Goal: Task Accomplishment & Management: Manage account settings

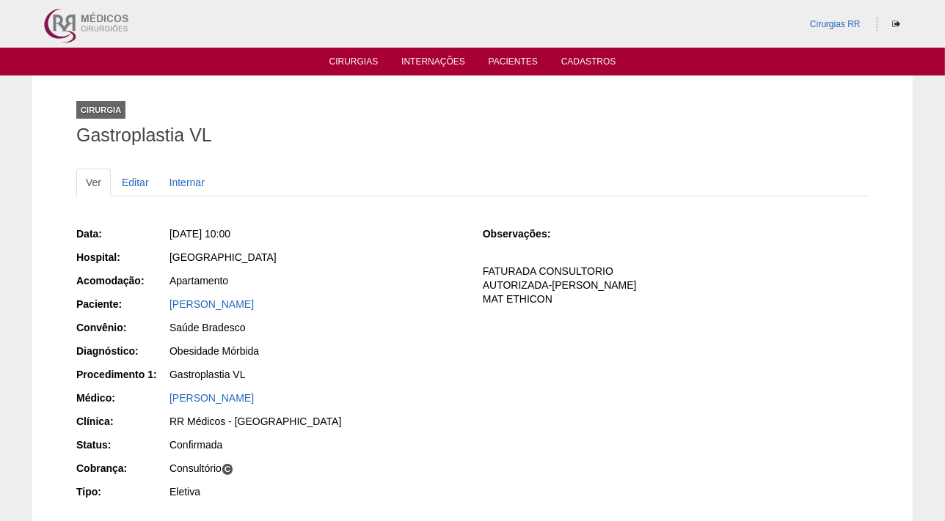
click at [346, 53] on ul "Cirurgias Internações Pacientes Cadastros" at bounding box center [472, 62] width 945 height 28
click at [348, 59] on link "Cirurgias" at bounding box center [353, 62] width 49 height 12
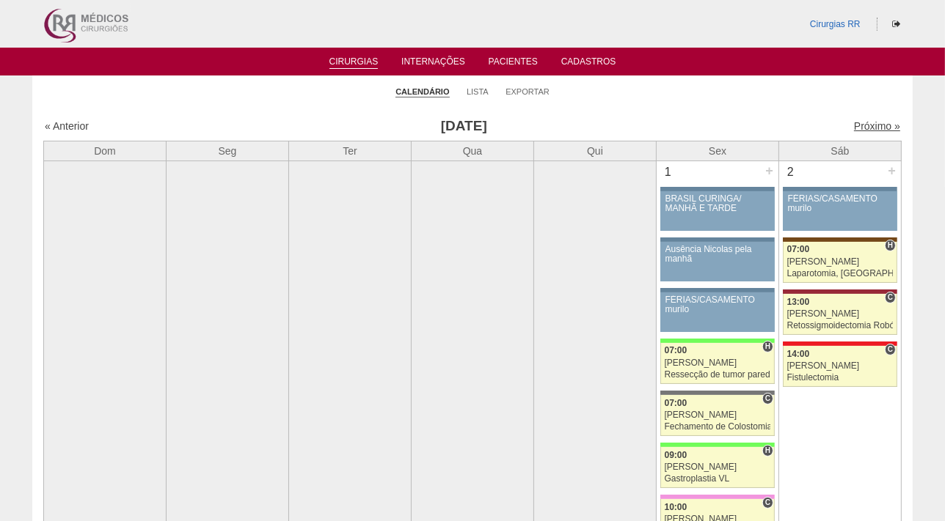
click at [859, 128] on link "Próximo »" at bounding box center [877, 126] width 46 height 12
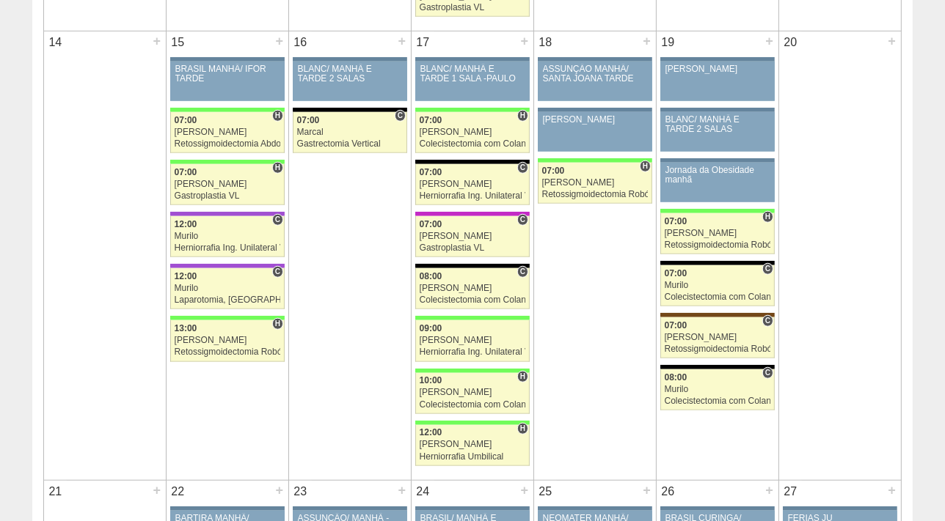
scroll to position [1133, 0]
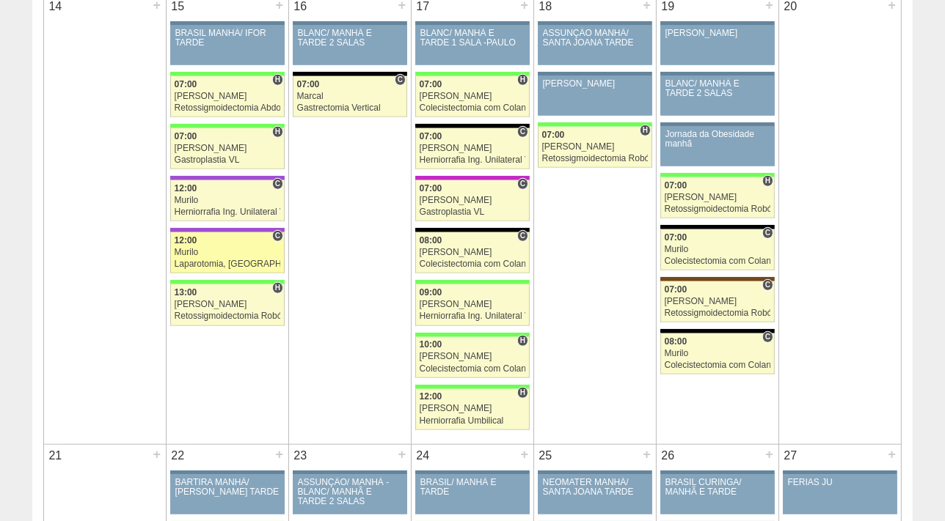
click at [201, 249] on div "Murilo" at bounding box center [228, 253] width 106 height 10
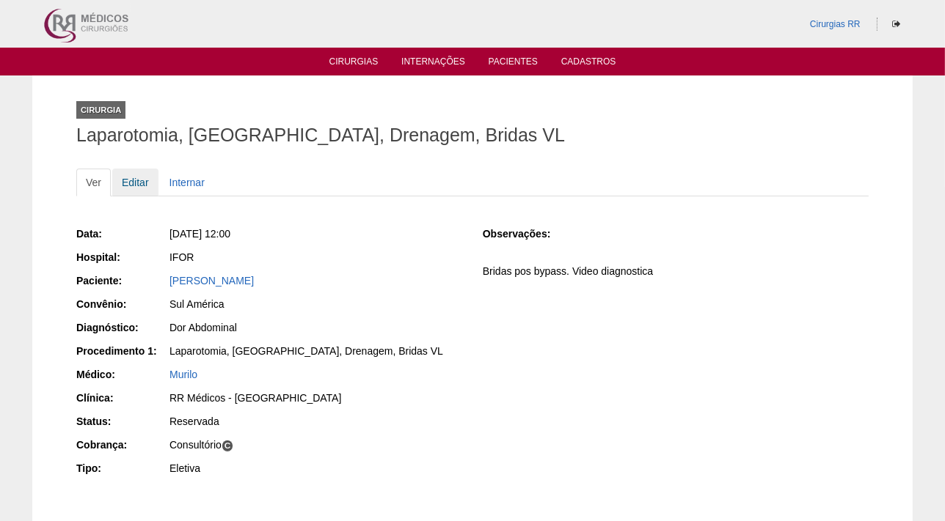
click at [139, 180] on link "Editar" at bounding box center [135, 183] width 46 height 28
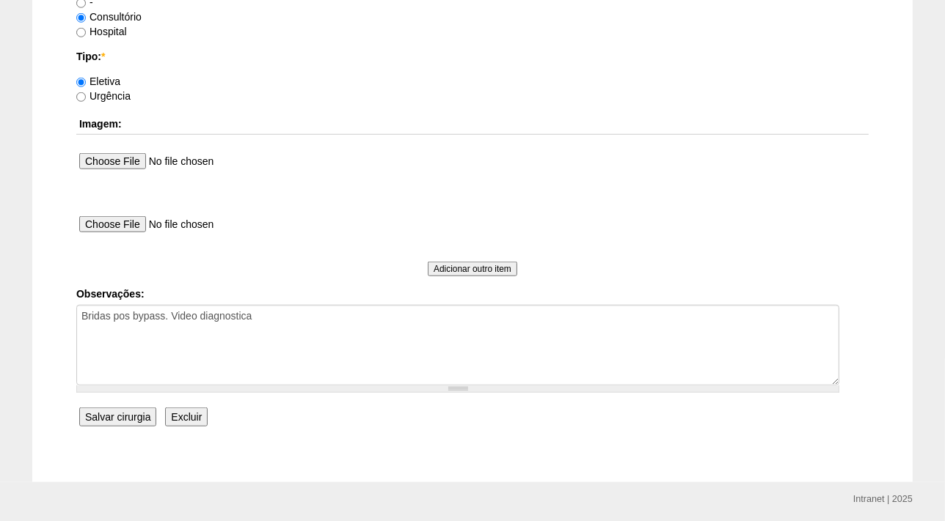
scroll to position [1100, 0]
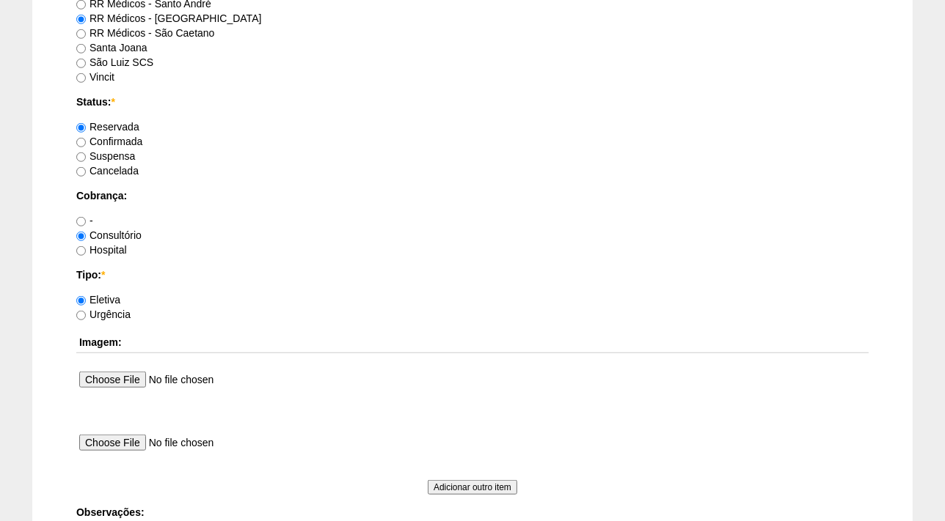
click at [112, 138] on label "Confirmada" at bounding box center [109, 142] width 66 height 12
click at [86, 138] on input "Confirmada" at bounding box center [81, 143] width 10 height 10
radio input "true"
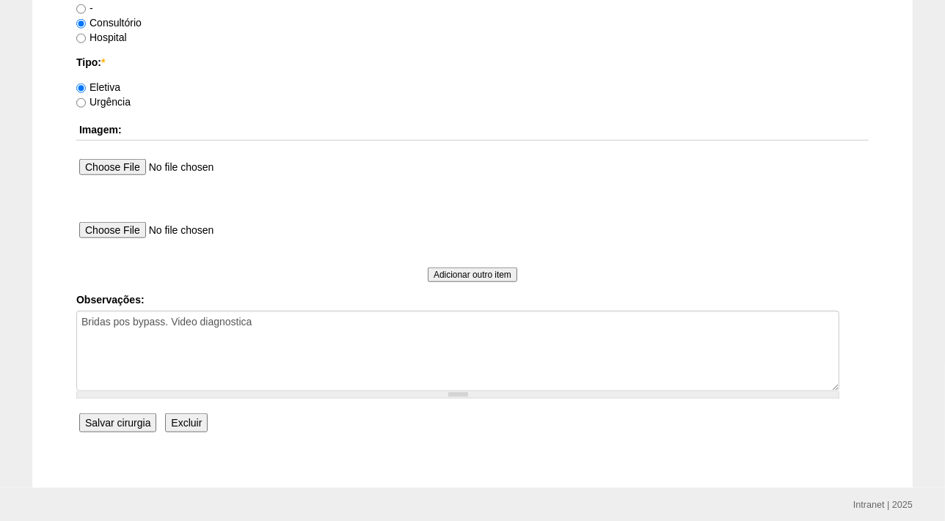
scroll to position [1366, 0]
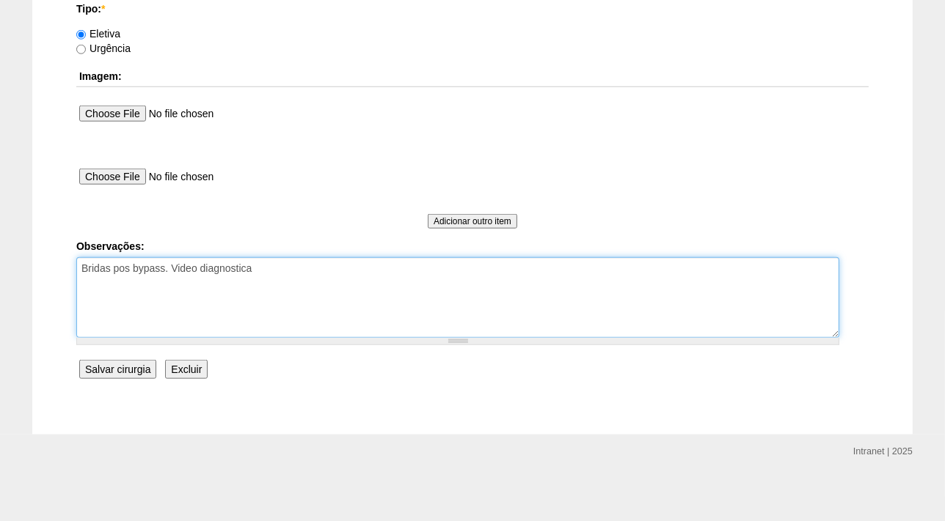
click at [309, 273] on textarea "Bridas pos bypass. Video diagnostica" at bounding box center [457, 297] width 763 height 81
type textarea "Bridas pos bypass. Video diagnostica FATURADA CONSULTORIO"
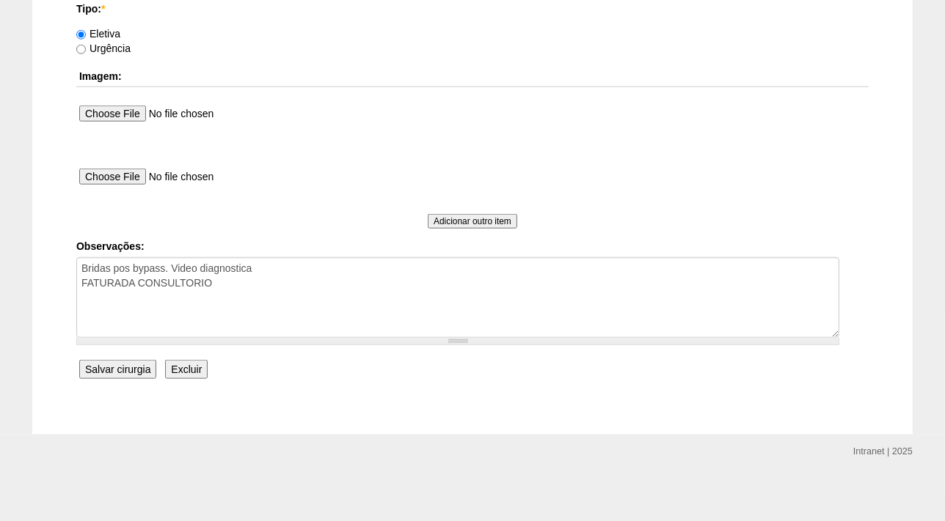
click at [125, 372] on input "Salvar cirurgia" at bounding box center [117, 369] width 77 height 19
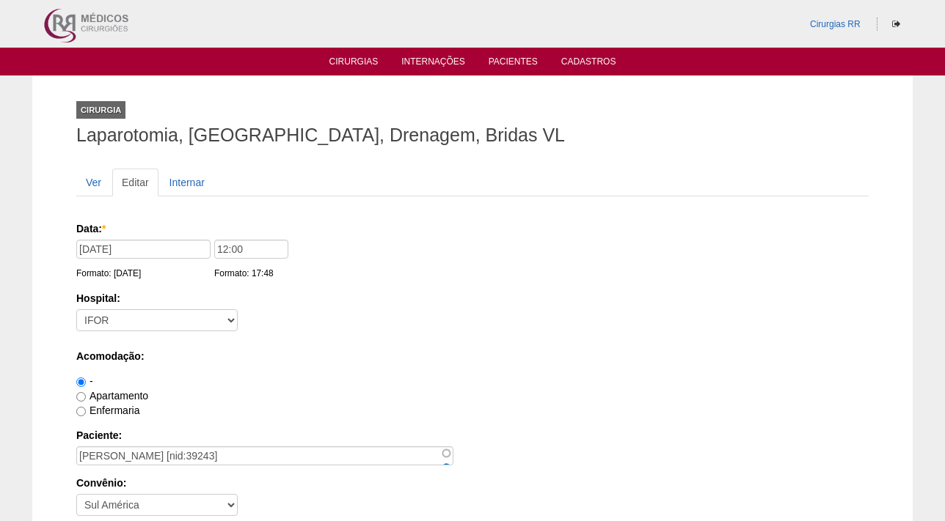
scroll to position [1365, 0]
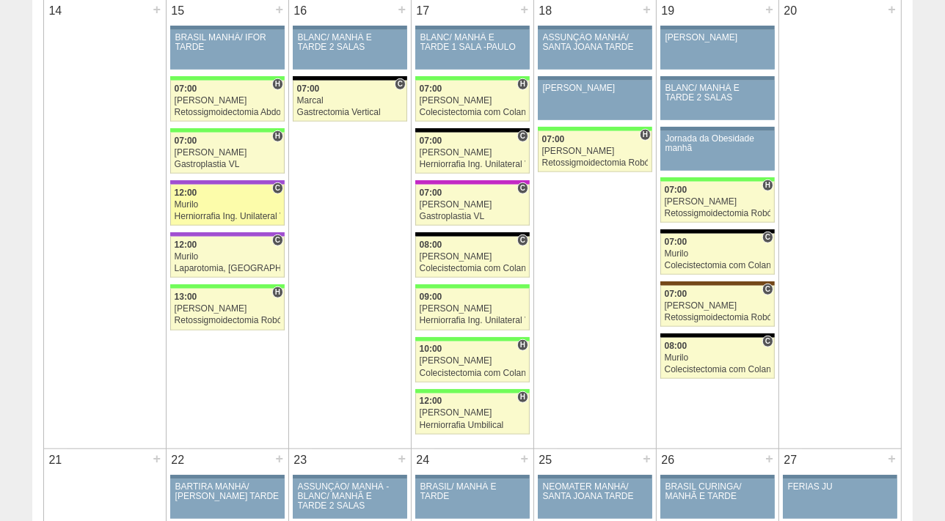
scroll to position [1129, 0]
click at [211, 195] on link "88289 Murilo C 12:00 Murilo Herniorrafia Ing. Unilateral VL Hospital IFOR RR Mé…" at bounding box center [227, 205] width 114 height 41
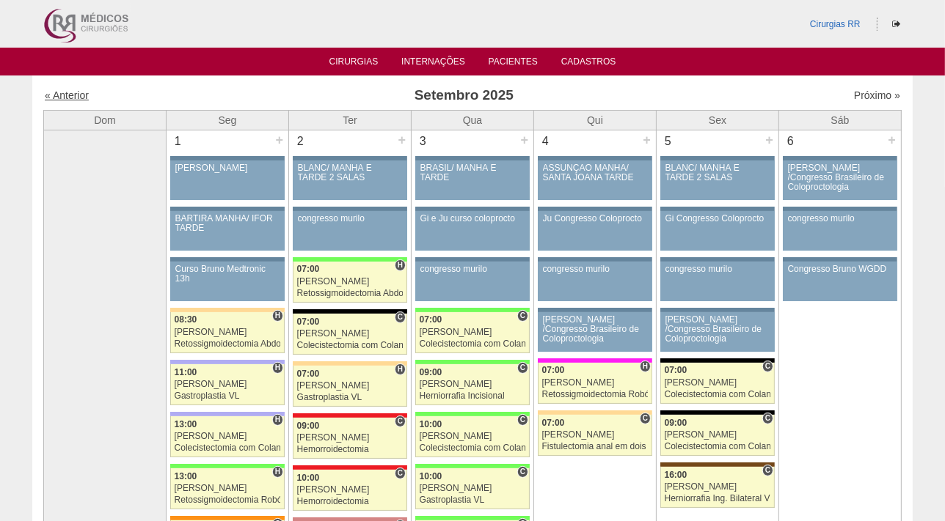
click at [80, 95] on link "« Anterior" at bounding box center [67, 95] width 44 height 12
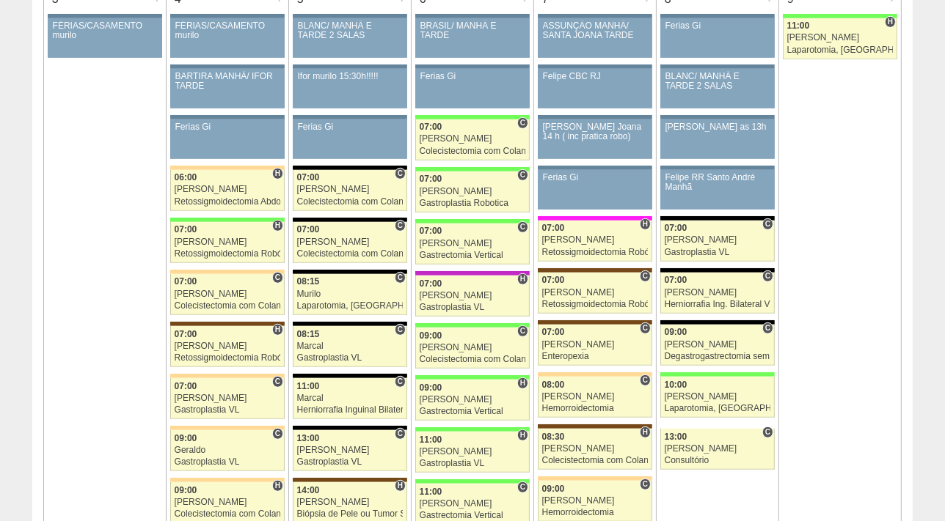
scroll to position [879, 0]
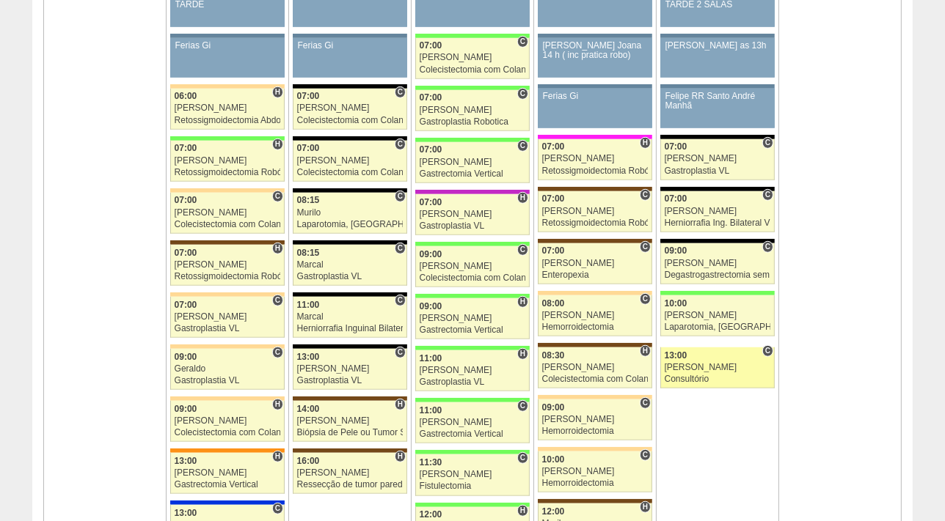
click at [711, 363] on div "[PERSON_NAME]" at bounding box center [717, 368] width 106 height 10
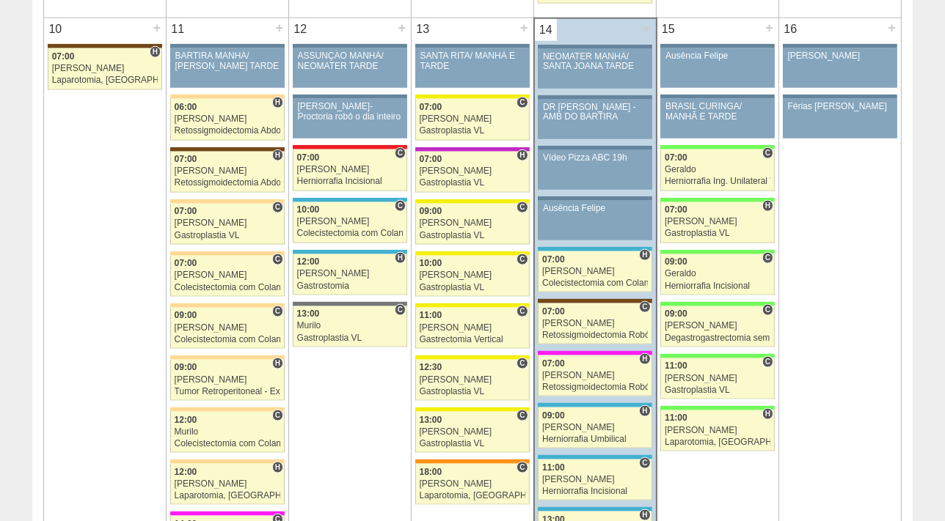
scroll to position [1688, 0]
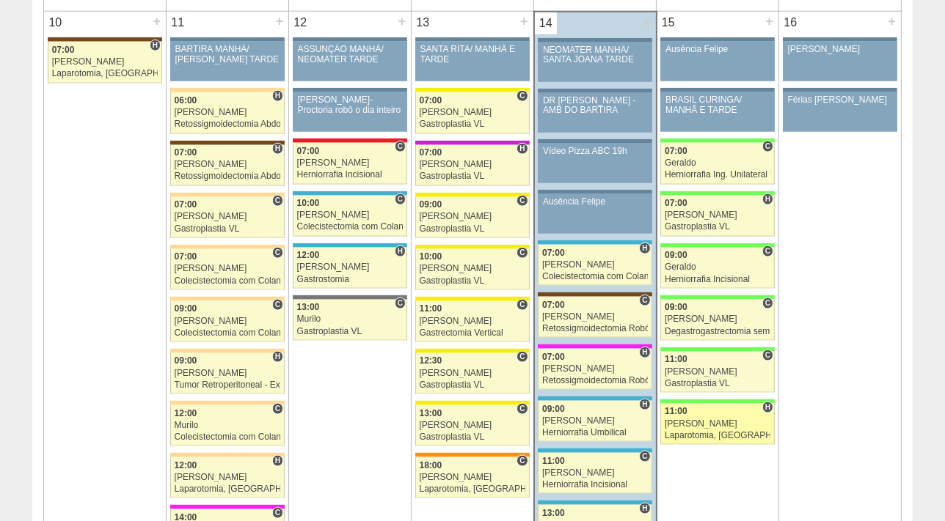
click at [718, 410] on div "11:00" at bounding box center [717, 412] width 106 height 10
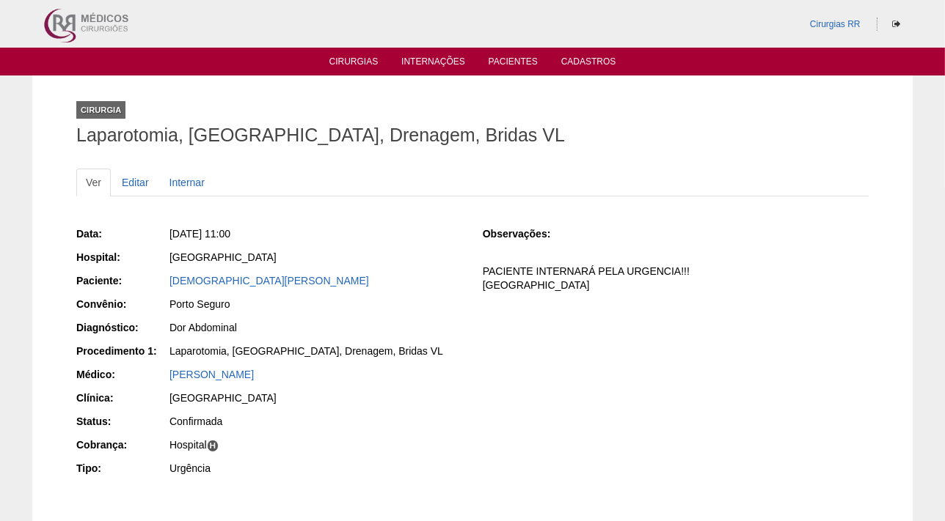
click at [274, 274] on div "[DEMOGRAPHIC_DATA][PERSON_NAME]" at bounding box center [315, 281] width 293 height 15
click at [280, 280] on link "[DEMOGRAPHIC_DATA][PERSON_NAME]" at bounding box center [268, 281] width 199 height 12
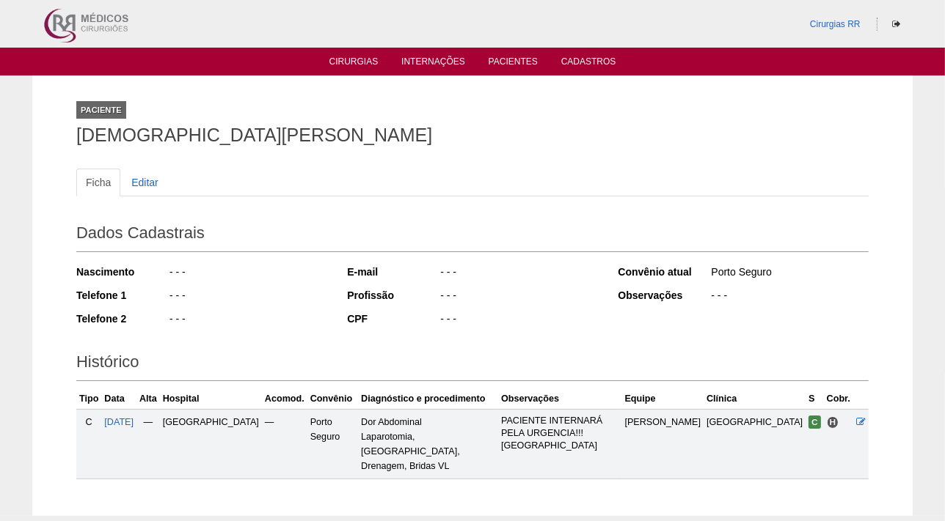
drag, startPoint x: 450, startPoint y: 131, endPoint x: 33, endPoint y: 129, distance: 417.3
click at [33, 129] on div "Paciente [DEMOGRAPHIC_DATA][PERSON_NAME] Ficha Editar Dados Cadastrais Nascimen…" at bounding box center [472, 296] width 880 height 441
copy h1 "[DEMOGRAPHIC_DATA][PERSON_NAME]"
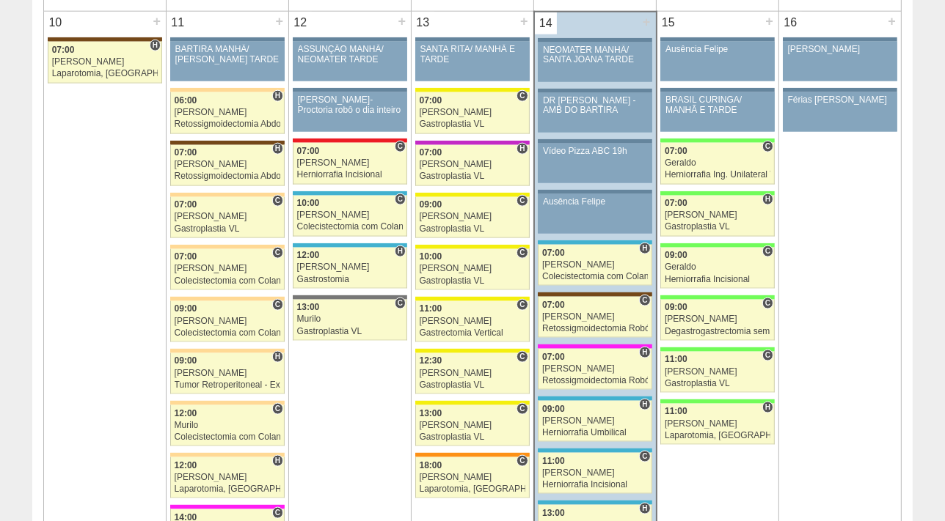
scroll to position [1688, 0]
click at [692, 379] on div "Gastroplastia VL" at bounding box center [717, 384] width 106 height 10
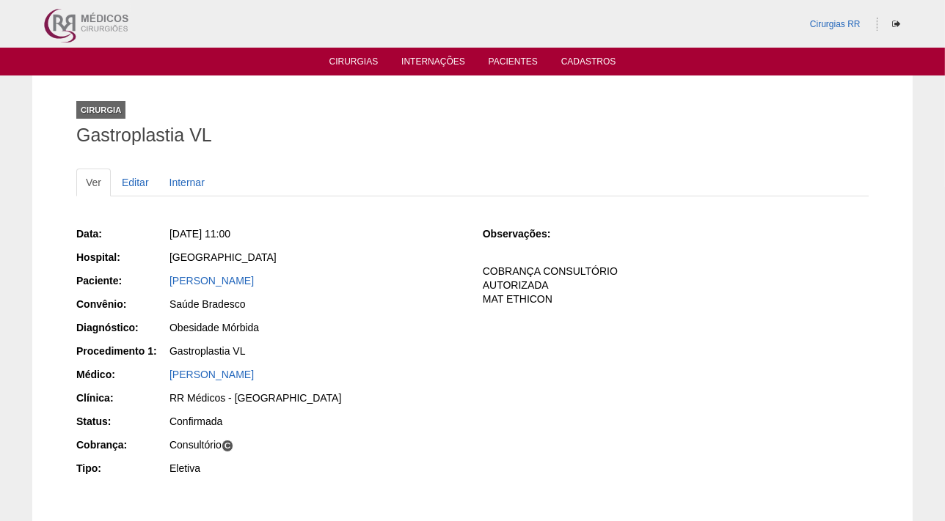
drag, startPoint x: 370, startPoint y: 284, endPoint x: 158, endPoint y: 276, distance: 212.8
click at [158, 276] on div "Paciente: [PERSON_NAME]" at bounding box center [269, 283] width 386 height 18
copy div "Paciente: [PERSON_NAME]"
click at [348, 60] on link "Cirurgias" at bounding box center [353, 62] width 49 height 12
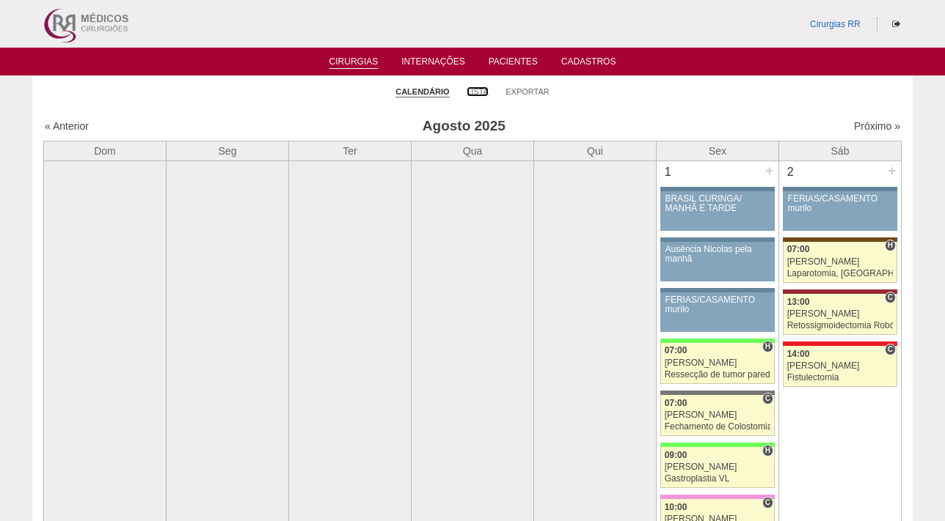
click at [483, 89] on link "Lista" at bounding box center [477, 92] width 22 height 10
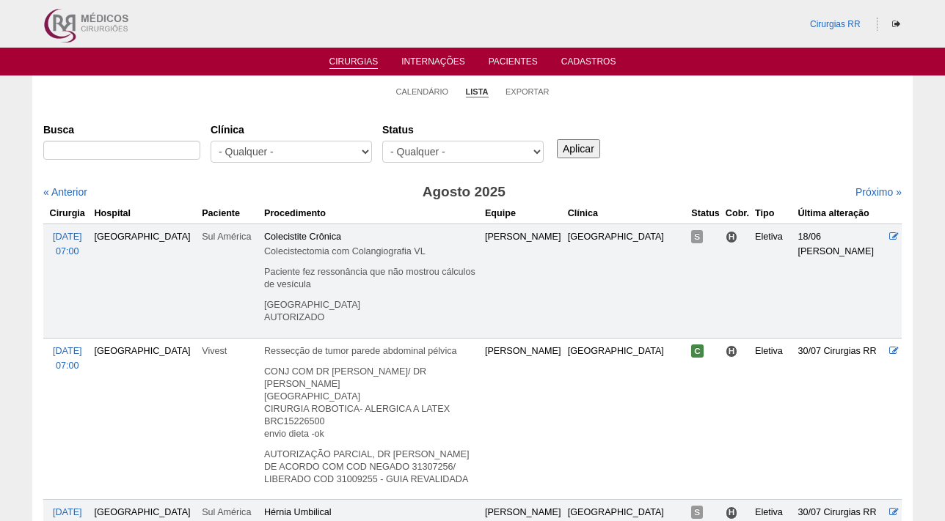
click at [506, 62] on link "Pacientes" at bounding box center [512, 63] width 49 height 15
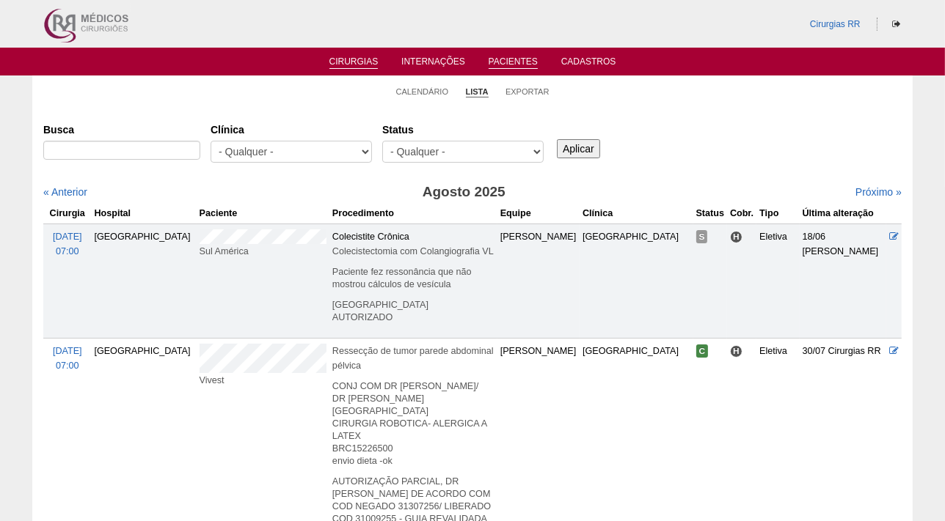
click at [510, 61] on link "Pacientes" at bounding box center [512, 62] width 49 height 12
click at [512, 63] on link "Pacientes" at bounding box center [512, 62] width 49 height 12
click at [507, 56] on link "Pacientes" at bounding box center [512, 62] width 49 height 12
click at [505, 60] on link "Pacientes" at bounding box center [512, 62] width 49 height 12
click at [79, 153] on input "Busca" at bounding box center [121, 150] width 157 height 19
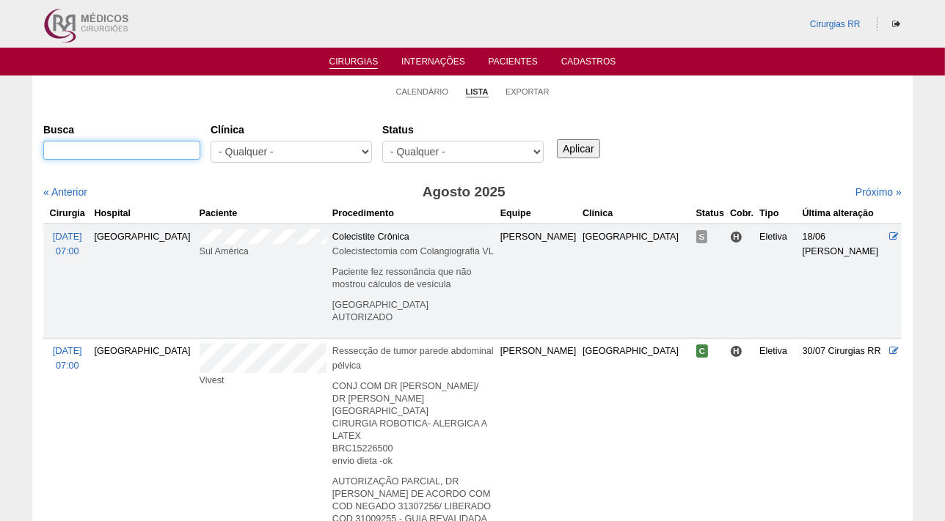
paste input "CLAUDIO PEREIRA SANTOS"
type input "CLAUDIO PEREIRA SANTOS"
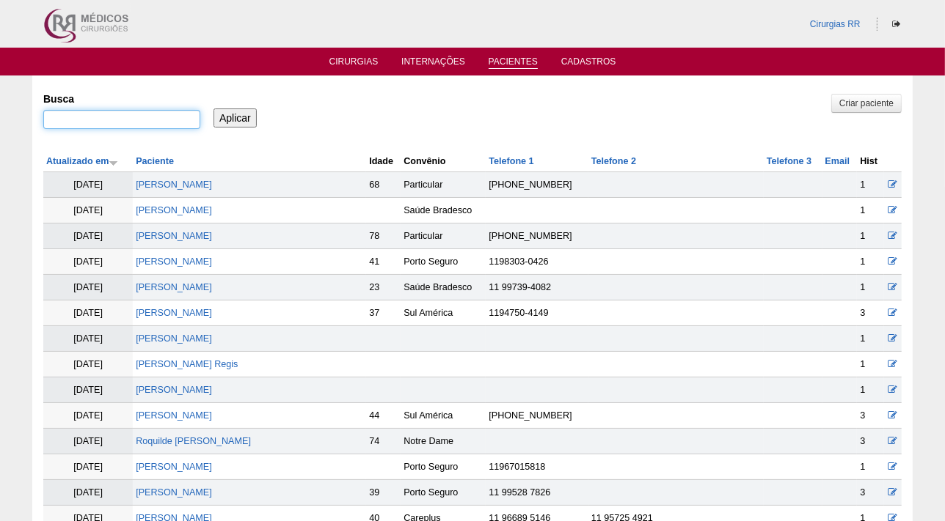
click at [85, 122] on input "Busca" at bounding box center [121, 119] width 157 height 19
paste input "CLAUDIO PEREIRA SANTOS"
type input "CLAUDIO PEREIRA SANTOS"
click at [231, 117] on input "Aplicar" at bounding box center [234, 118] width 43 height 19
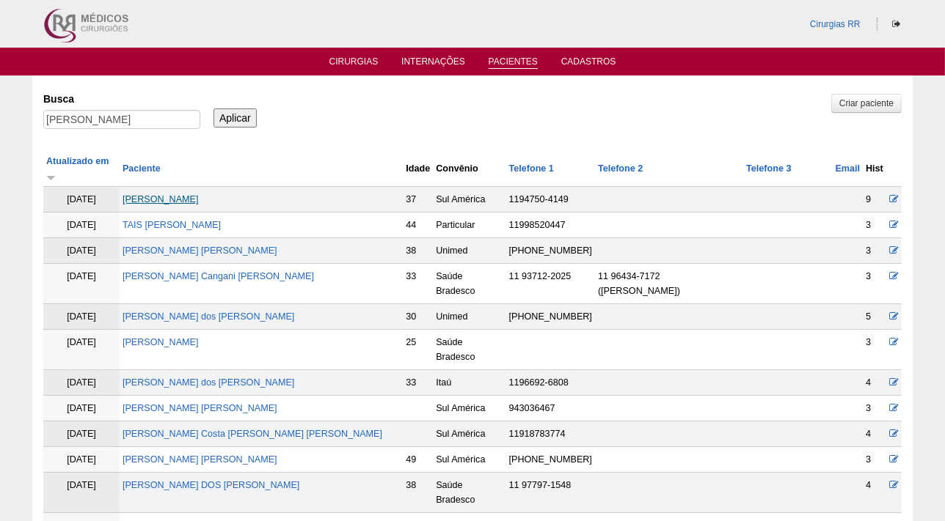
click at [172, 194] on link "[PERSON_NAME]" at bounding box center [160, 199] width 76 height 10
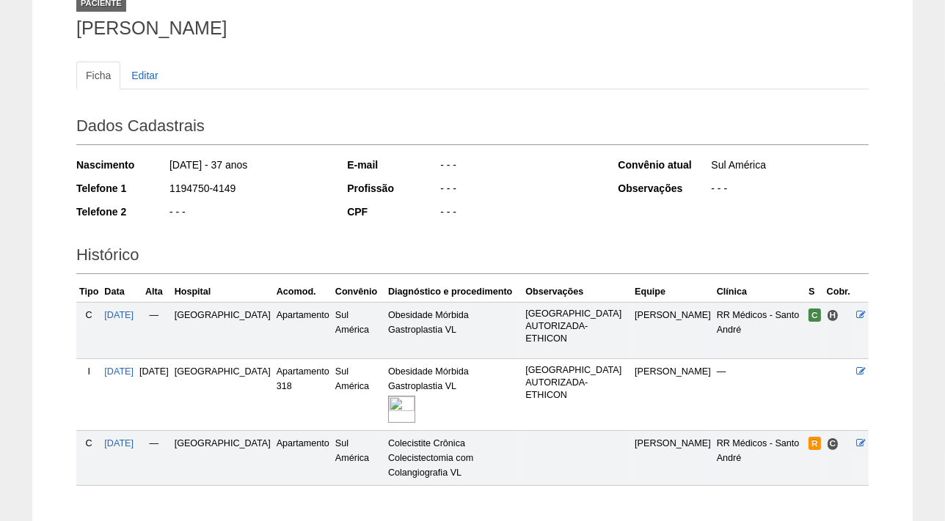
scroll to position [133, 0]
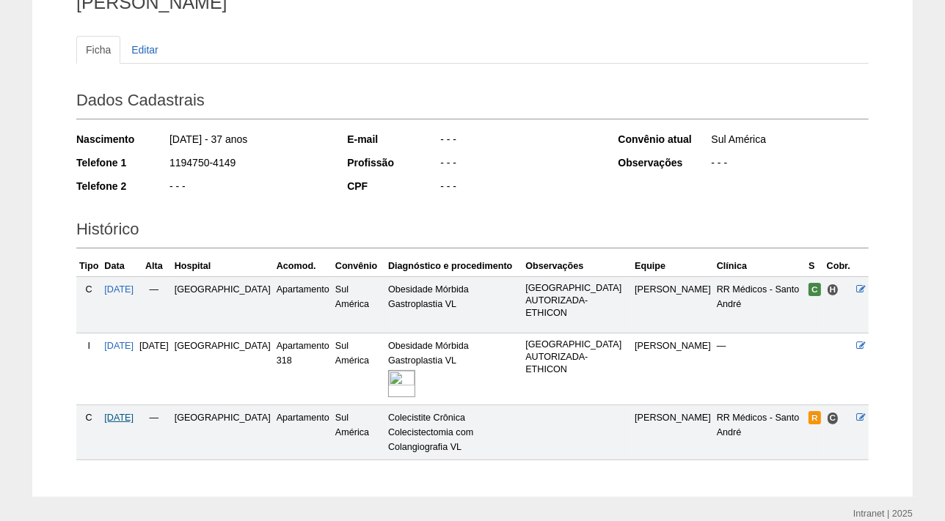
click at [120, 413] on span "[DATE]" at bounding box center [118, 418] width 29 height 10
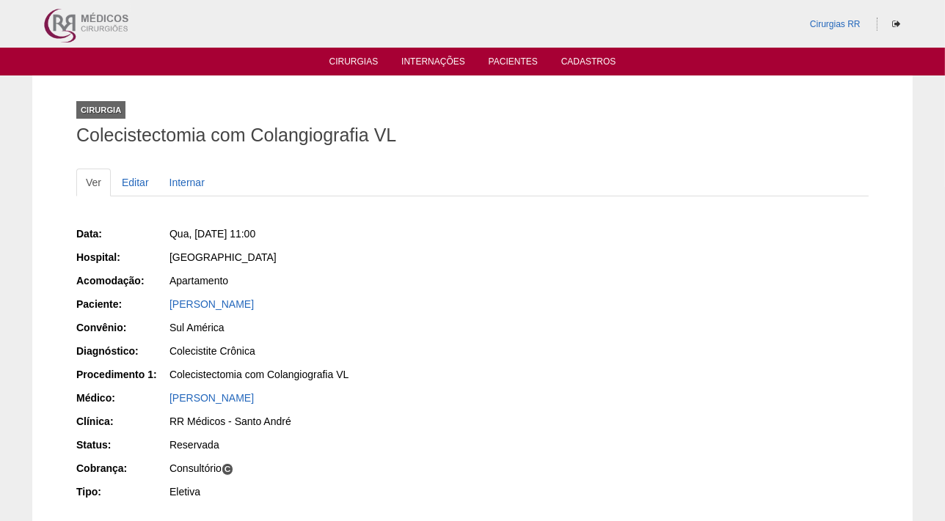
drag, startPoint x: 307, startPoint y: 230, endPoint x: 193, endPoint y: 232, distance: 114.4
click at [193, 232] on div "Qua, [DATE] 11:00" at bounding box center [315, 234] width 293 height 15
copy span "[DATE] 11:00"
click at [131, 183] on link "Editar" at bounding box center [135, 183] width 46 height 28
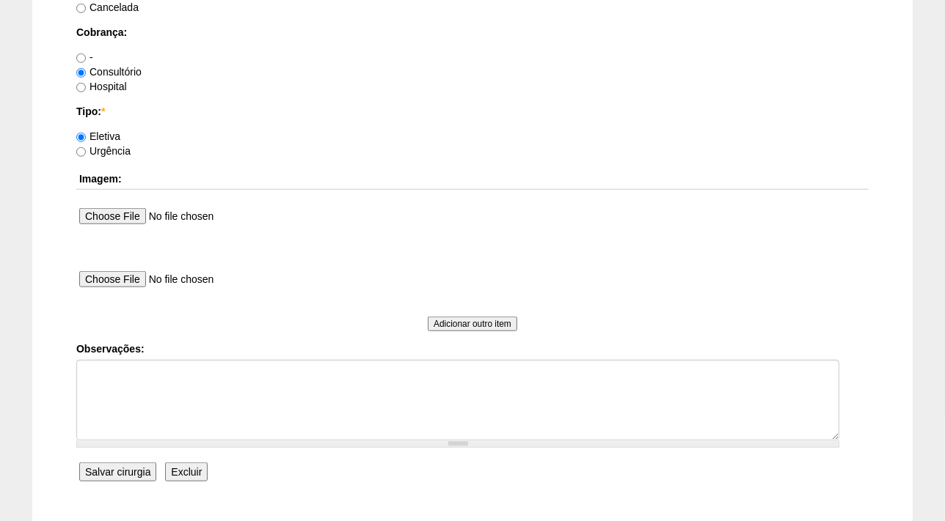
scroll to position [1276, 0]
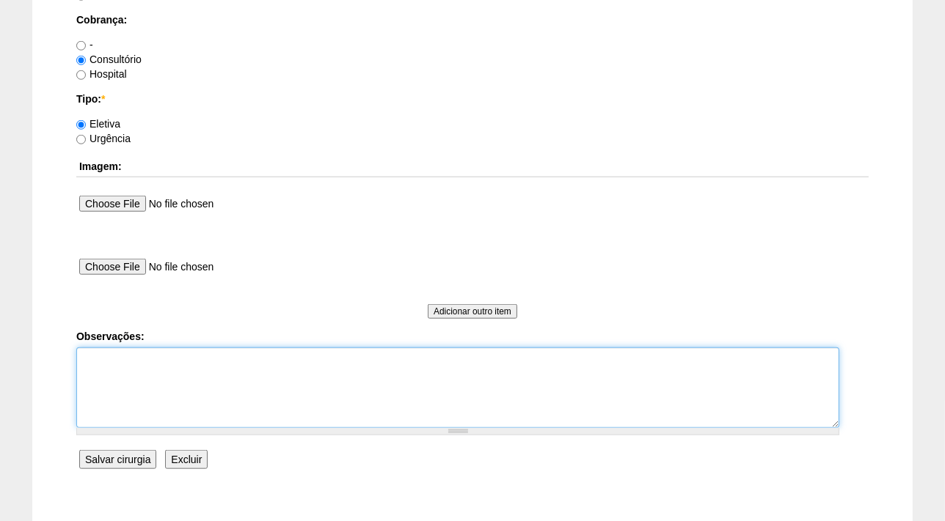
click at [115, 356] on textarea "Observações:" at bounding box center [457, 388] width 763 height 81
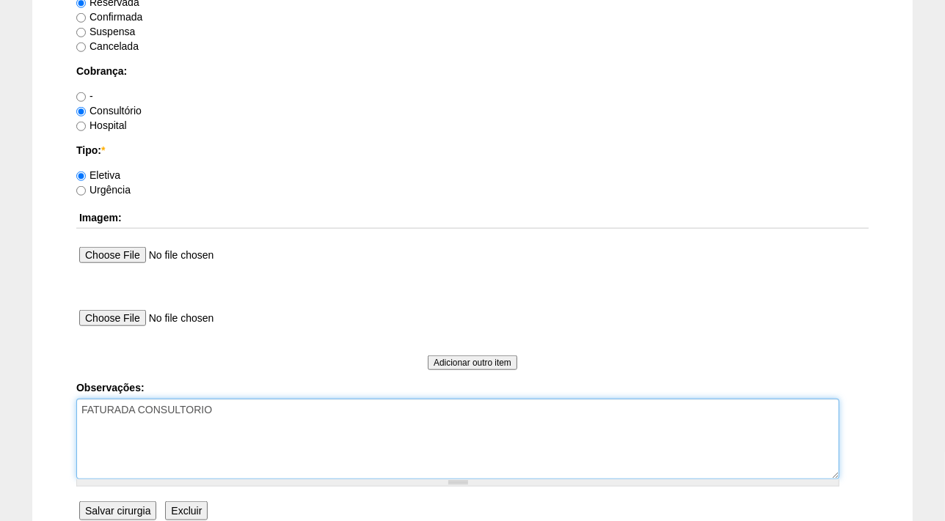
scroll to position [1143, 0]
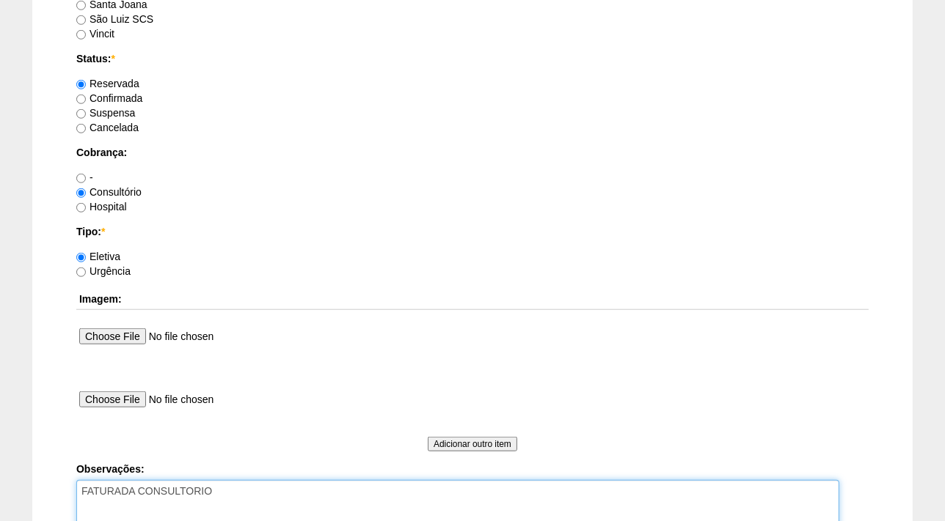
type textarea "FATURADA CONSULTORIO"
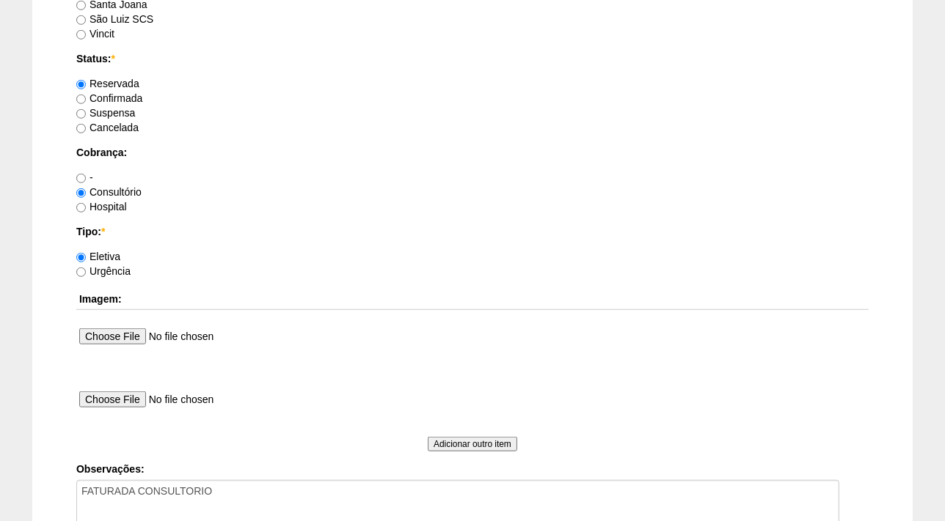
click at [125, 98] on label "Confirmada" at bounding box center [109, 98] width 66 height 12
click at [86, 98] on input "Confirmada" at bounding box center [81, 100] width 10 height 10
radio input "true"
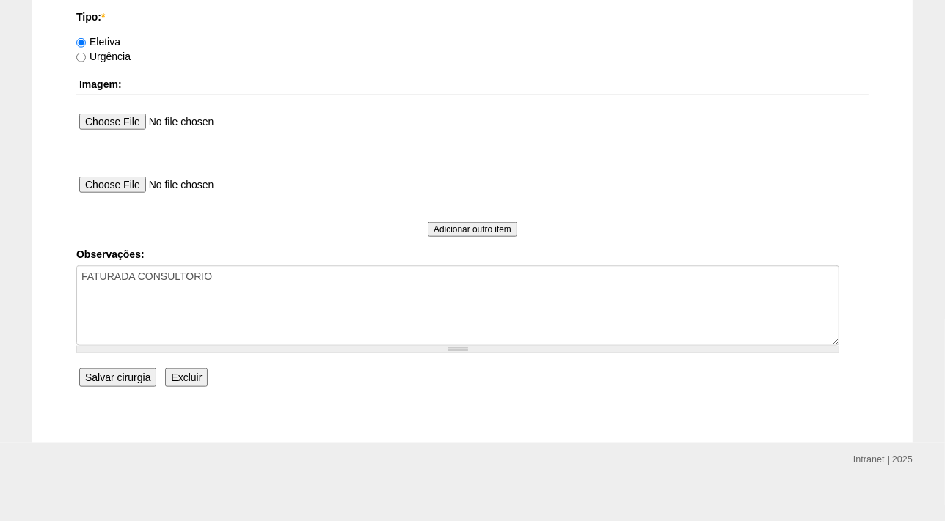
scroll to position [1366, 0]
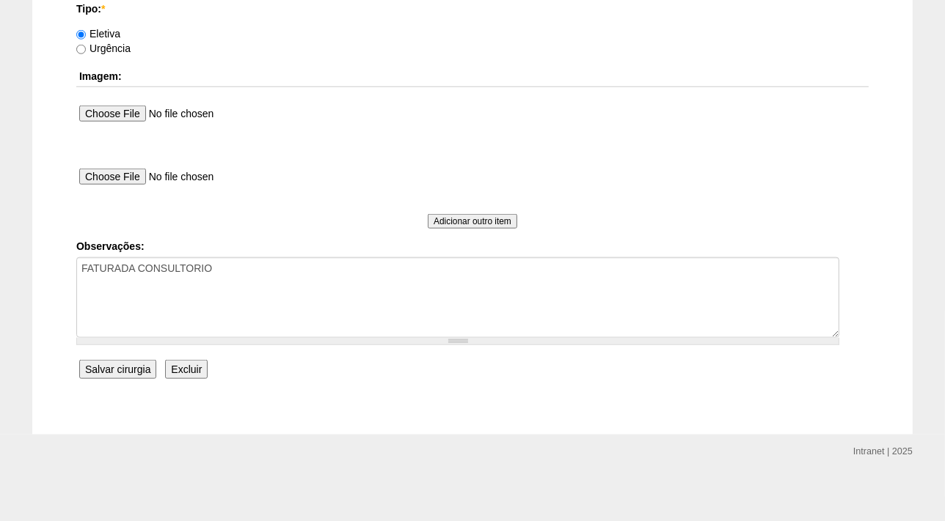
click at [125, 367] on input "Salvar cirurgia" at bounding box center [117, 369] width 77 height 19
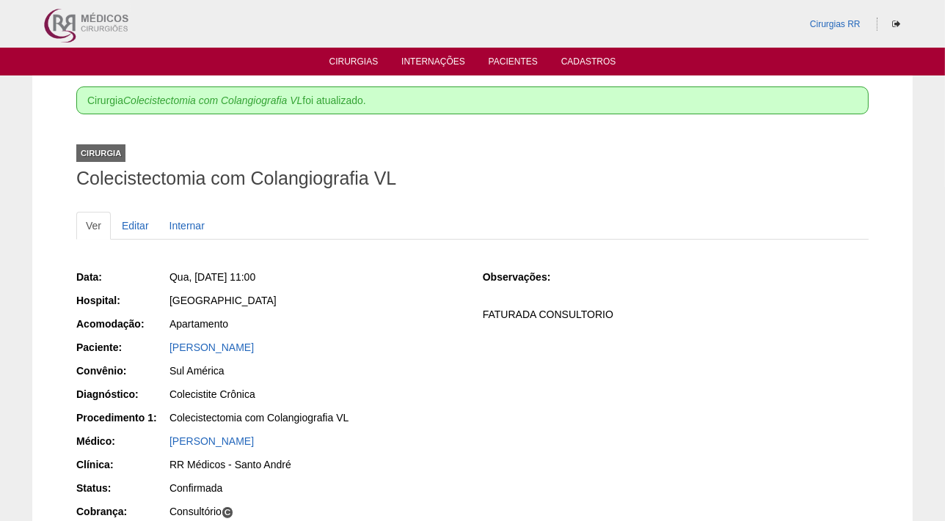
drag, startPoint x: 309, startPoint y: 275, endPoint x: 191, endPoint y: 271, distance: 118.2
click at [191, 271] on div "Qua, [DATE] 11:00" at bounding box center [315, 277] width 293 height 15
copy span "[DATE] 11:00"
click at [333, 59] on link "Cirurgias" at bounding box center [353, 62] width 49 height 12
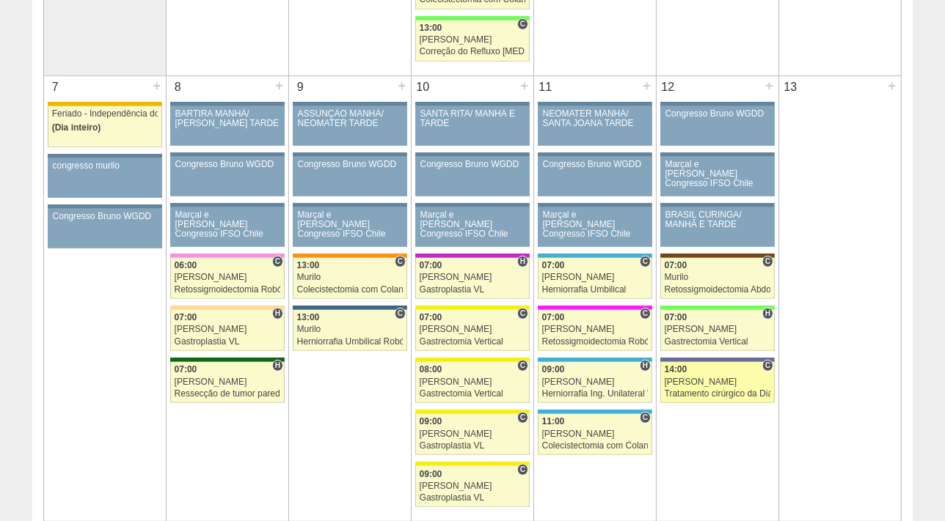
scroll to position [667, 0]
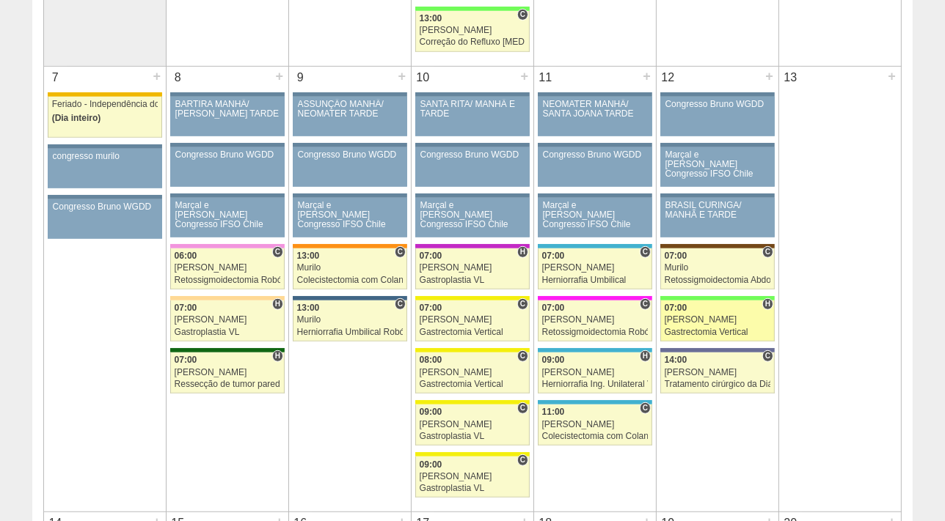
click at [697, 328] on div "Gastrectomia Vertical" at bounding box center [717, 333] width 106 height 10
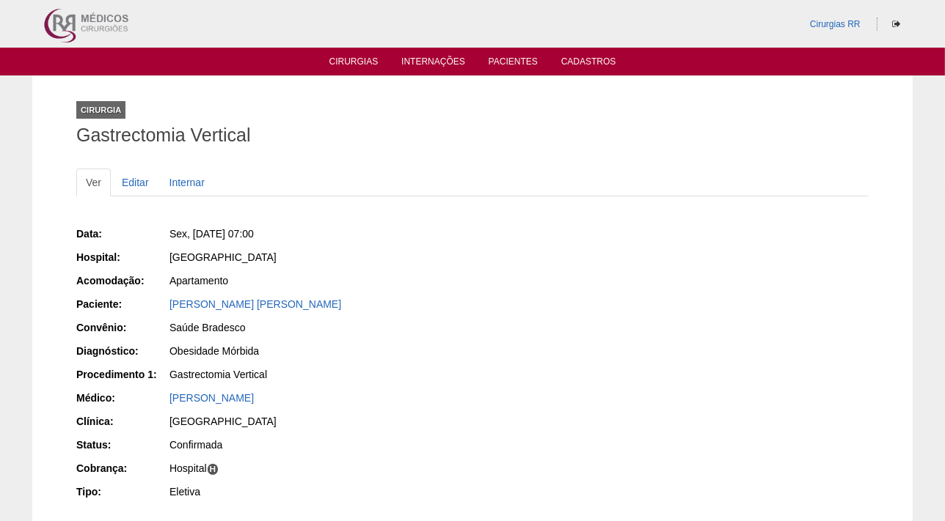
drag, startPoint x: 299, startPoint y: 304, endPoint x: 136, endPoint y: 301, distance: 162.8
click at [136, 301] on div "Paciente: [PERSON_NAME] [PERSON_NAME]" at bounding box center [269, 306] width 386 height 18
copy div "Paciente: Andrea Dias Rhein"
click at [132, 183] on link "Editar" at bounding box center [135, 183] width 46 height 28
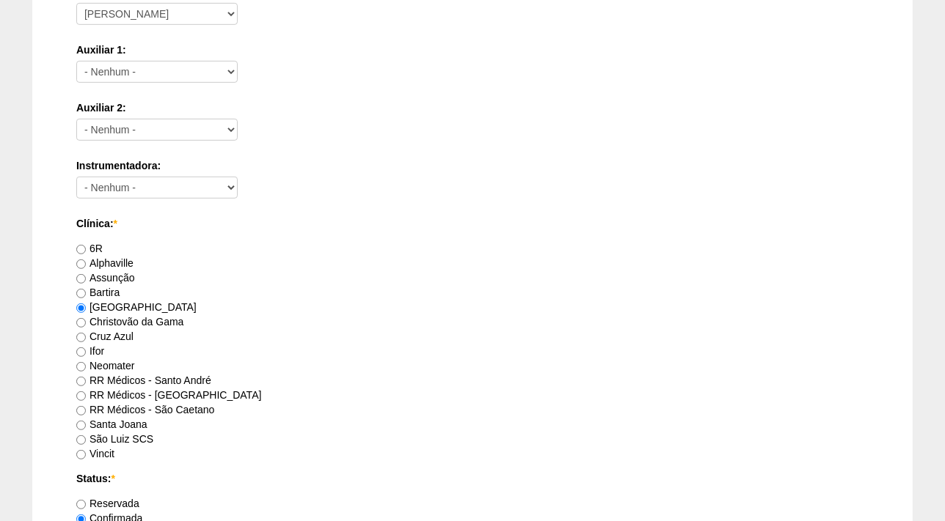
scroll to position [725, 0]
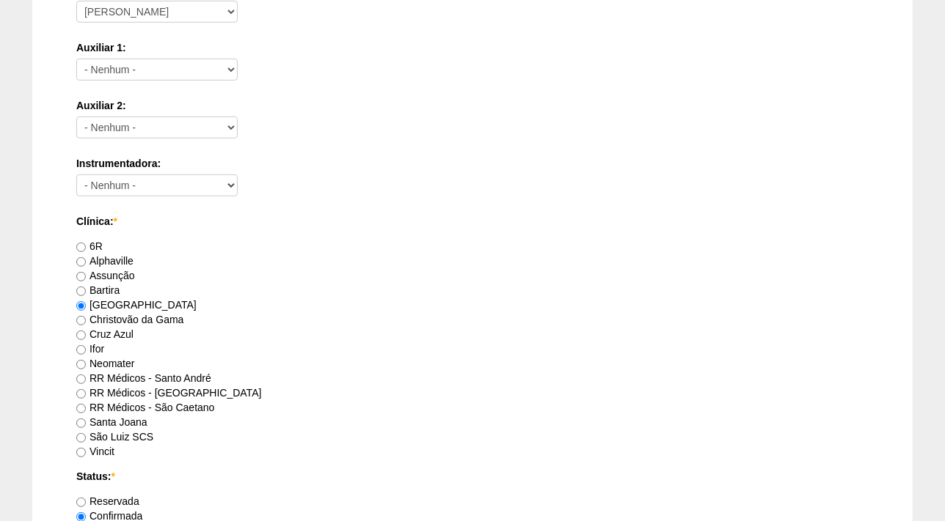
click at [107, 287] on label "Bartira" at bounding box center [97, 291] width 43 height 12
click at [86, 287] on input "Bartira" at bounding box center [81, 292] width 10 height 10
radio input "true"
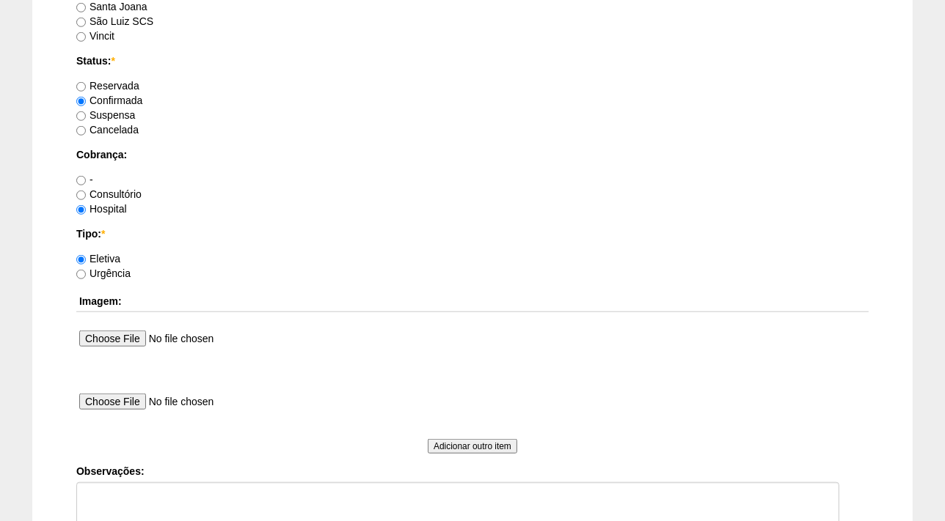
scroll to position [1184, 0]
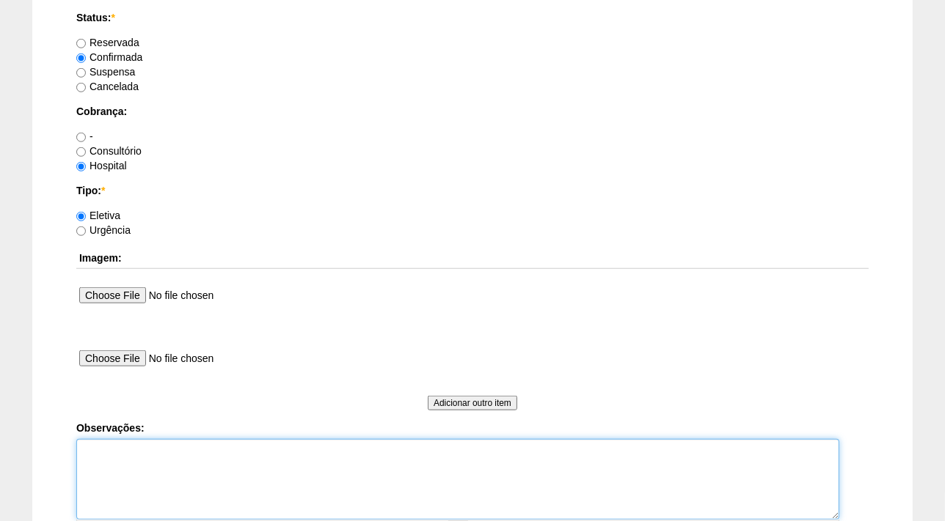
click at [113, 464] on textarea "Observações:" at bounding box center [457, 479] width 763 height 81
type textarea "f"
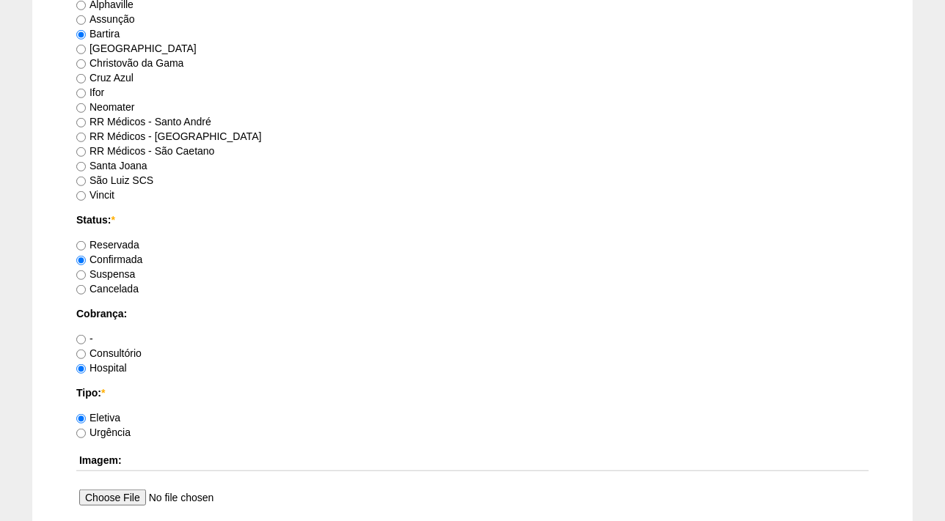
scroll to position [1366, 0]
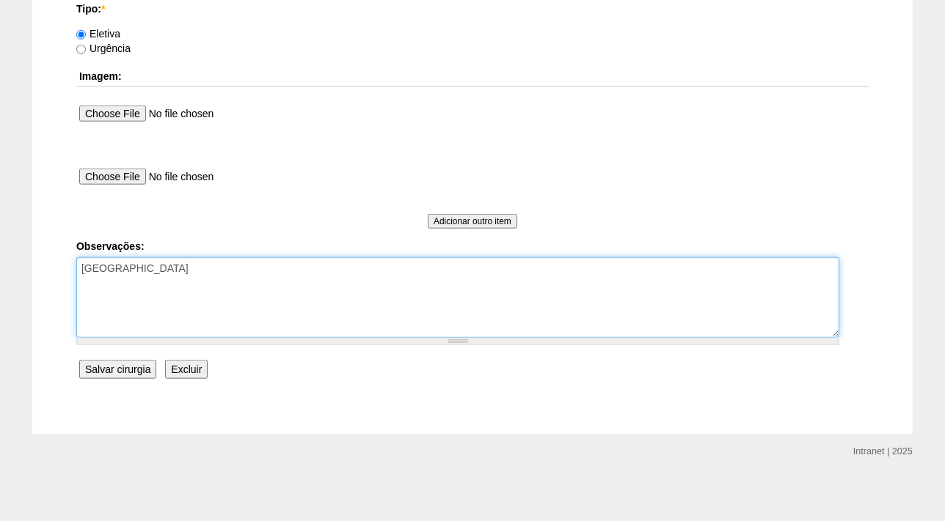
type textarea "FATURADA HOSPITAL"
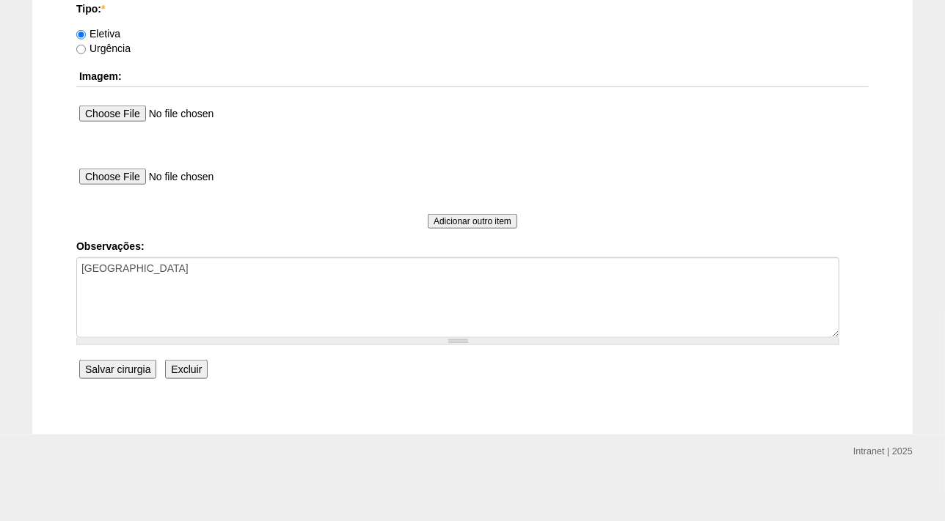
click at [123, 366] on input "Salvar cirurgia" at bounding box center [117, 369] width 77 height 19
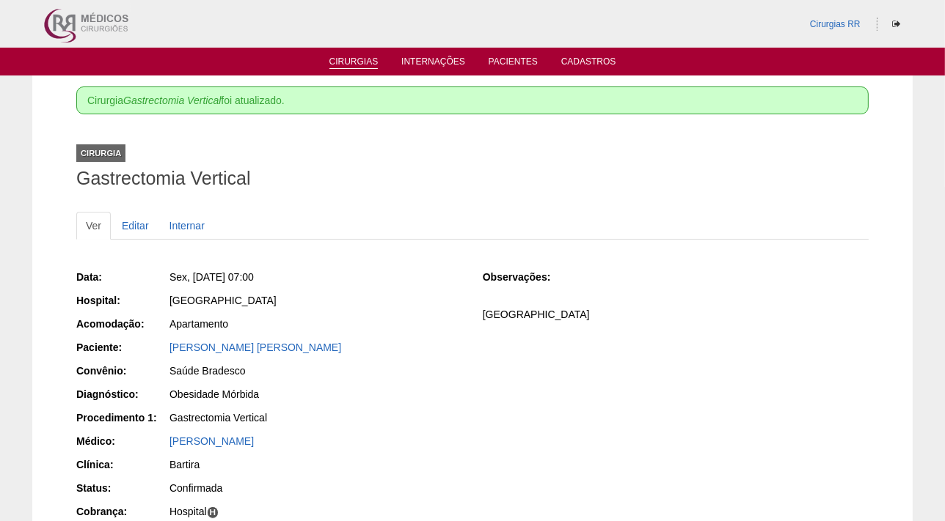
click at [346, 66] on link "Cirurgias" at bounding box center [353, 62] width 49 height 12
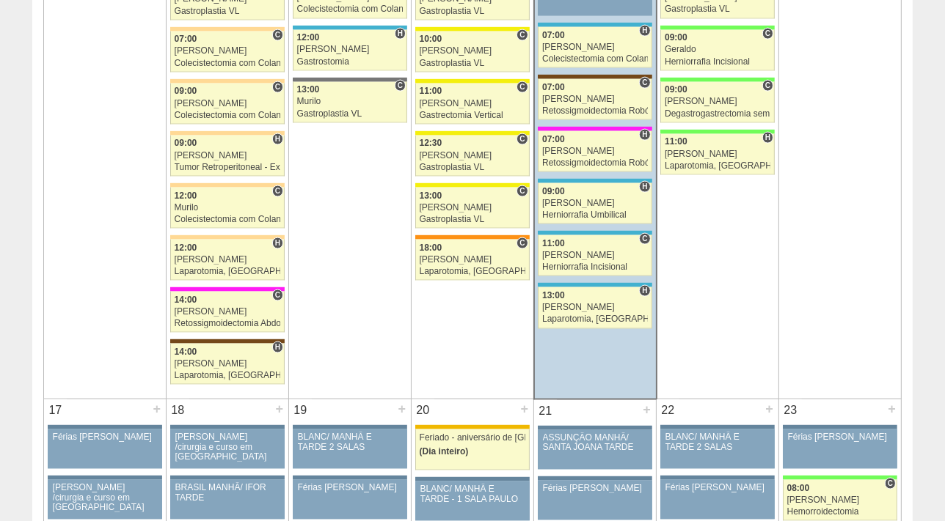
scroll to position [1999, 0]
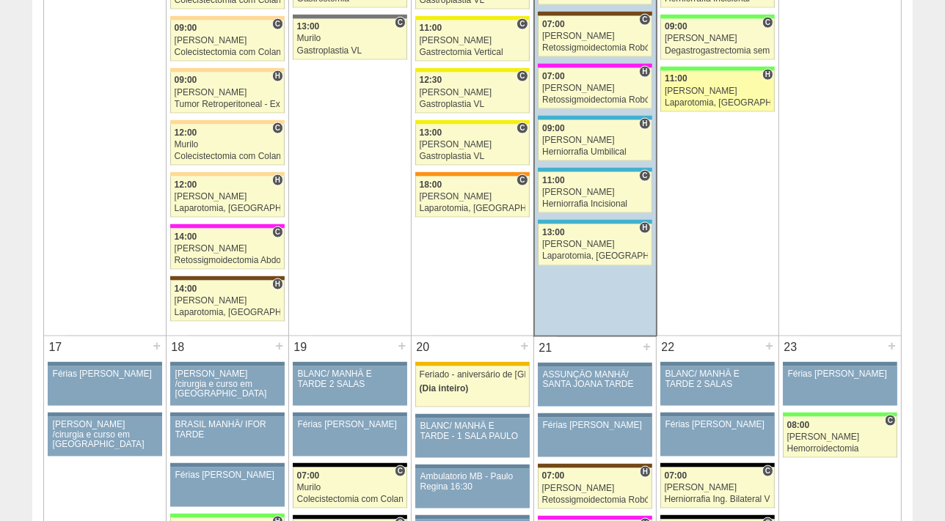
click at [718, 92] on link "87493 Luiz Guilherme H 11:00 Luiz Guilherme Laparotomia, Biópsia, Drenagem, Bri…" at bounding box center [717, 91] width 114 height 41
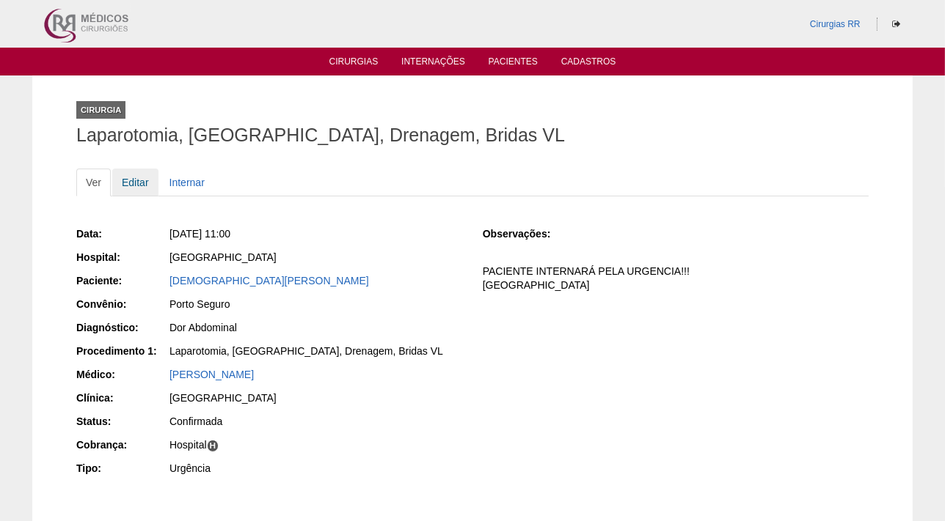
click at [126, 181] on link "Editar" at bounding box center [135, 183] width 46 height 28
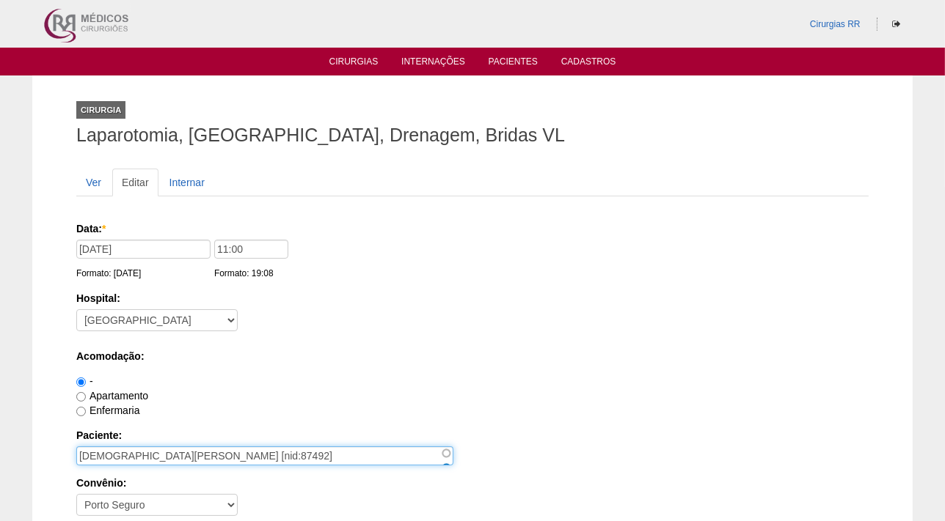
drag, startPoint x: 280, startPoint y: 458, endPoint x: 62, endPoint y: 452, distance: 218.6
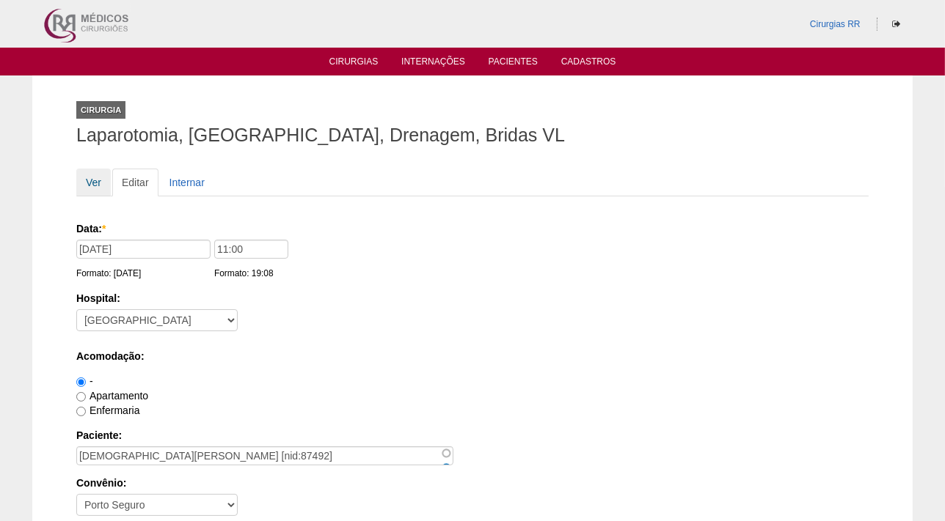
click at [90, 183] on link "Ver" at bounding box center [93, 183] width 34 height 28
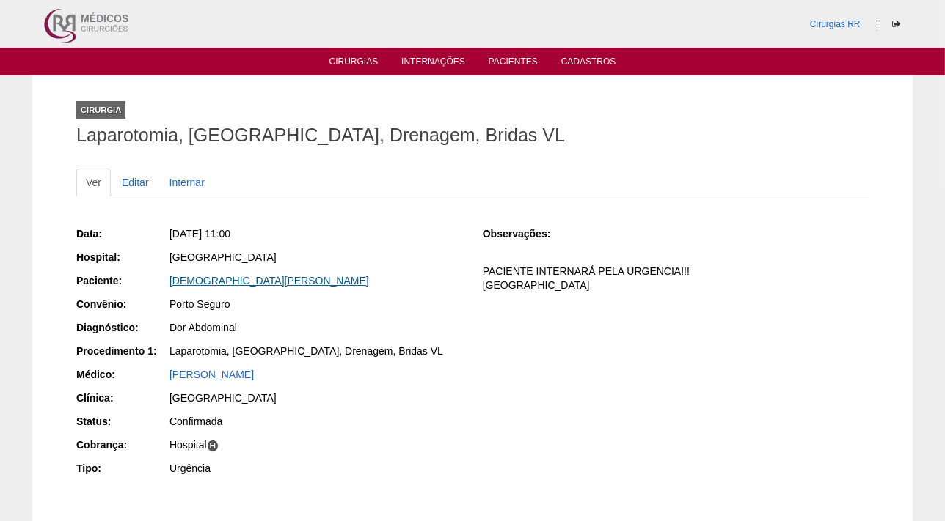
click at [264, 282] on link "CRISTIANE FREDERICO VASCONCELOS" at bounding box center [268, 281] width 199 height 12
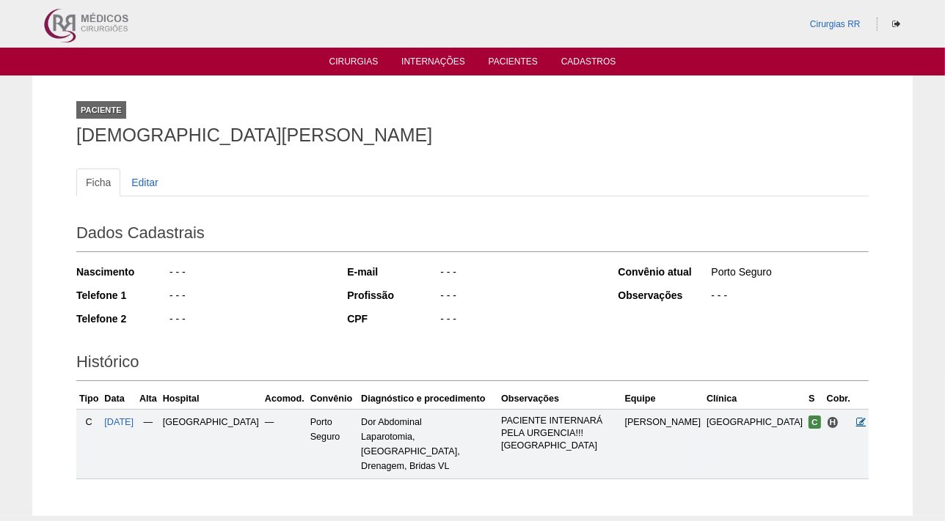
click at [862, 418] on icon at bounding box center [861, 422] width 10 height 10
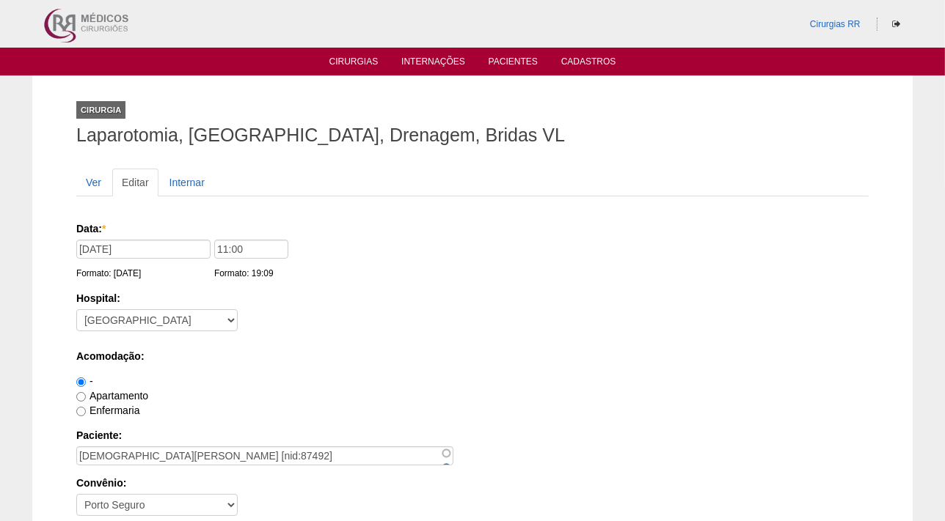
click at [132, 182] on link "Editar" at bounding box center [135, 183] width 46 height 28
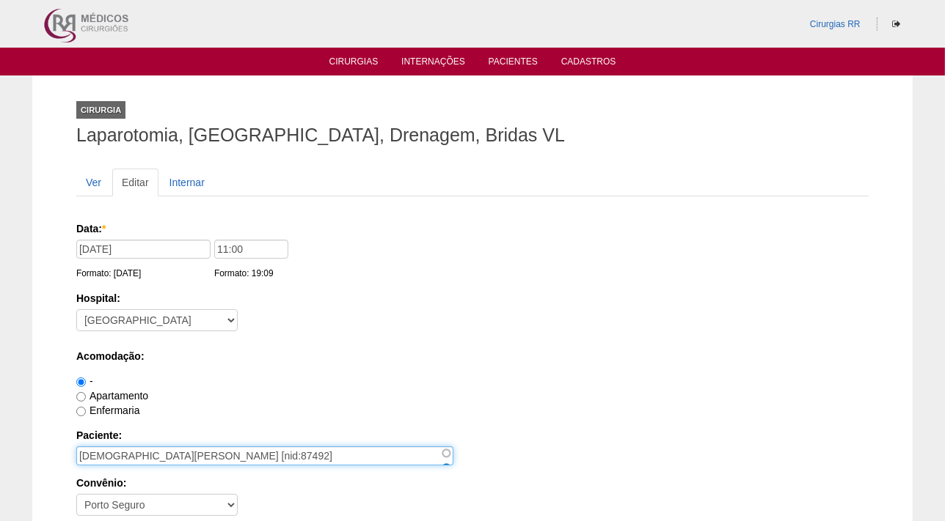
click at [162, 458] on input "[DEMOGRAPHIC_DATA][PERSON_NAME] [nid:87492]" at bounding box center [264, 456] width 377 height 19
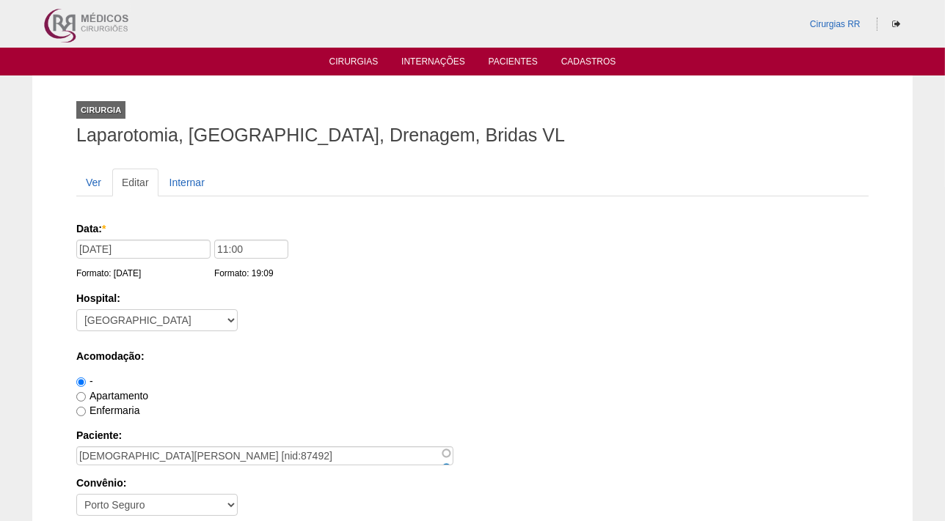
click at [133, 177] on link "Editar" at bounding box center [135, 183] width 46 height 28
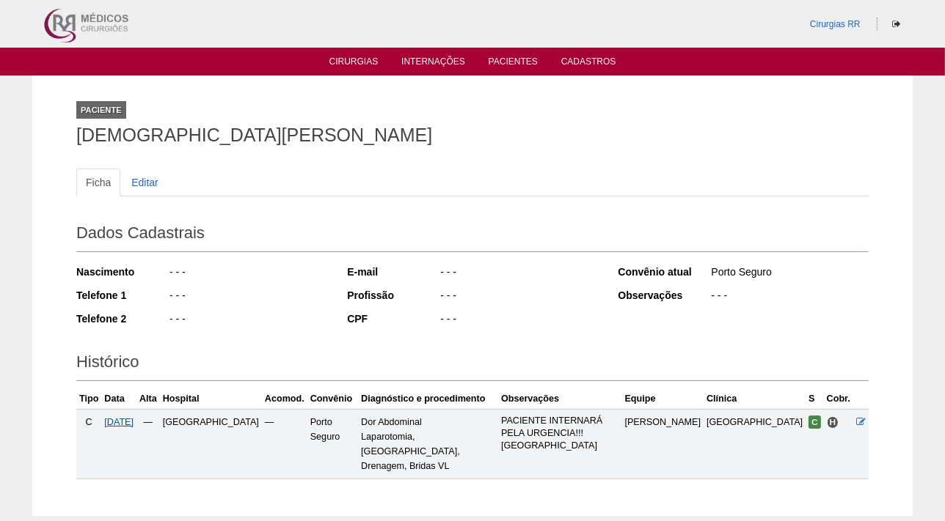
click at [131, 421] on span "[DATE]" at bounding box center [118, 422] width 29 height 10
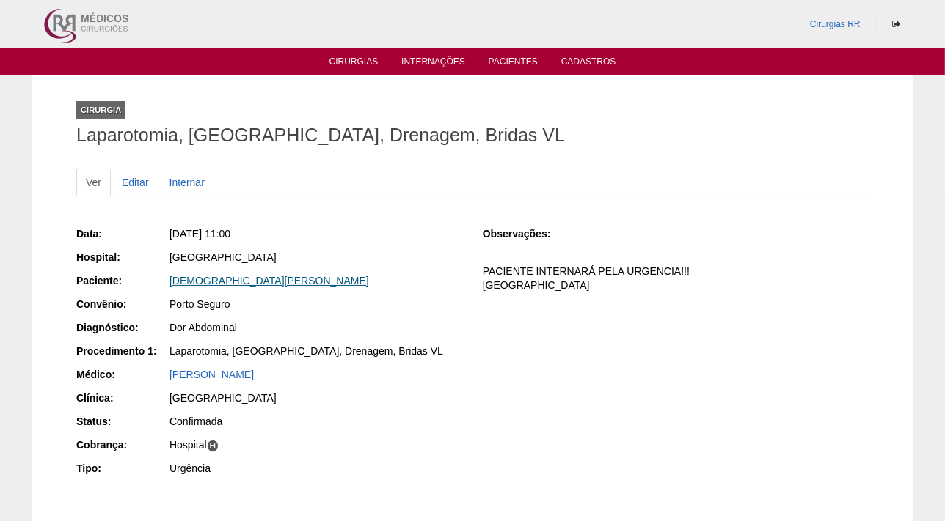
click at [257, 280] on link "[DEMOGRAPHIC_DATA][PERSON_NAME]" at bounding box center [268, 281] width 199 height 12
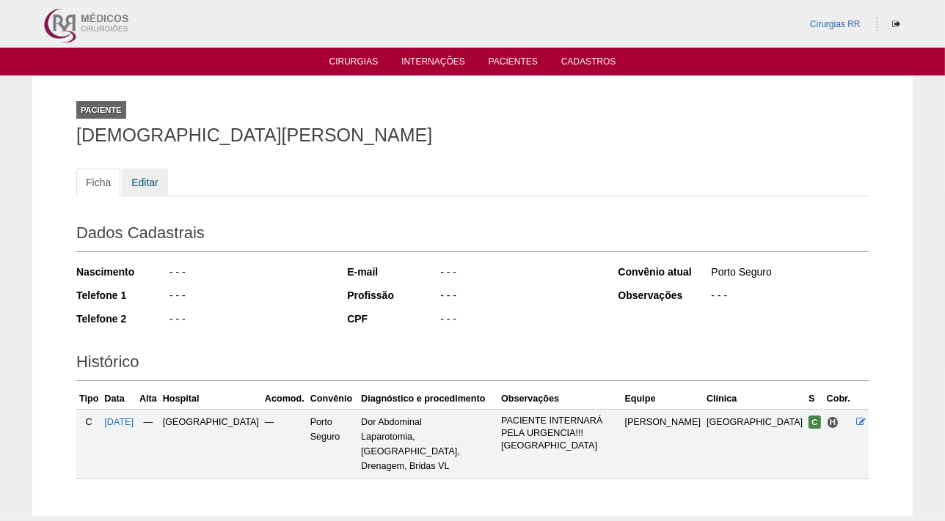
click at [145, 179] on link "Editar" at bounding box center [145, 183] width 46 height 28
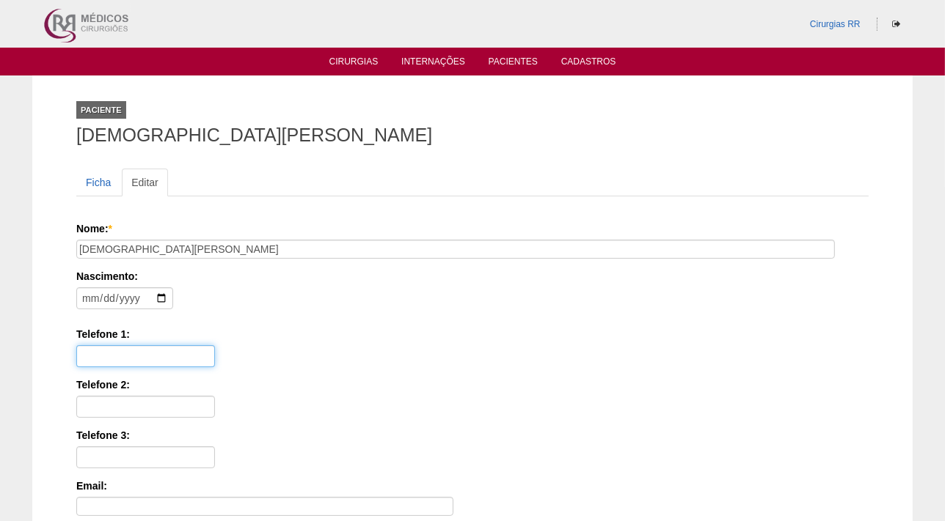
click at [99, 357] on input "Telefone 1:" at bounding box center [145, 356] width 139 height 22
paste input "[PHONE_NUMBER]"
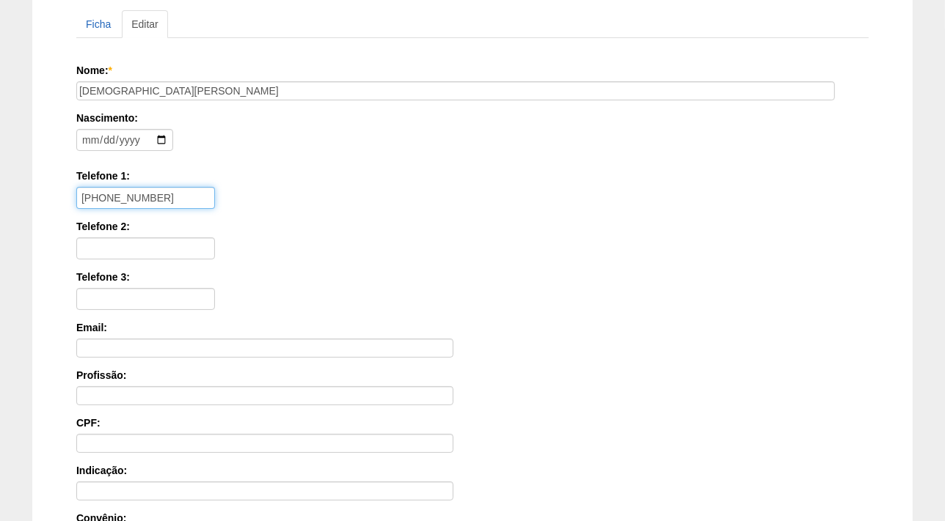
scroll to position [199, 0]
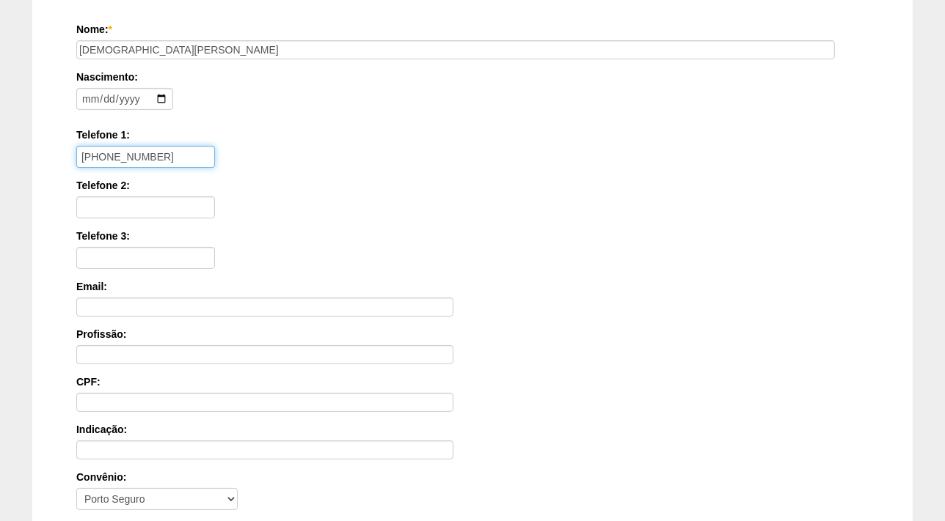
type input "[PHONE_NUMBER]"
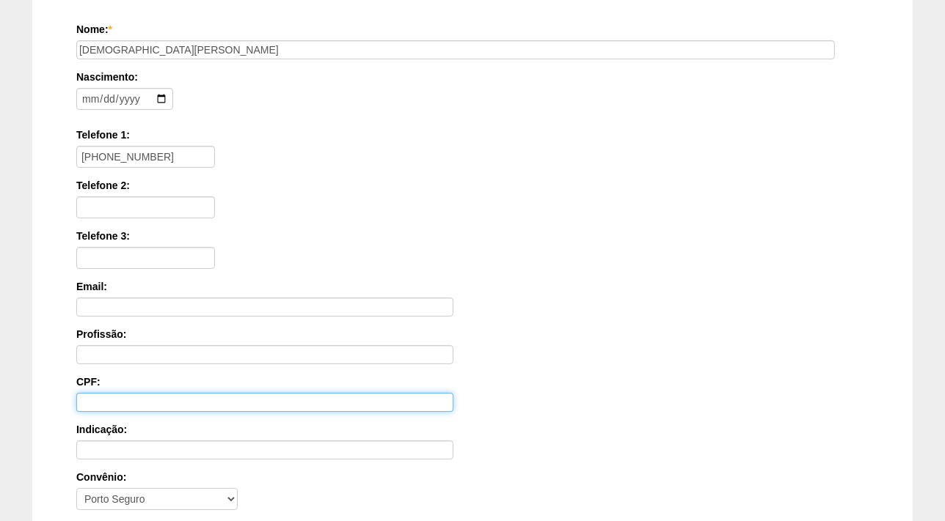
click at [119, 397] on input "CPF:" at bounding box center [264, 402] width 377 height 19
paste input "[EMAIL_ADDRESS][DOMAIN_NAME]"
type input "1"
paste input "[EMAIL_ADDRESS][DOMAIN_NAME]"
type input "11"
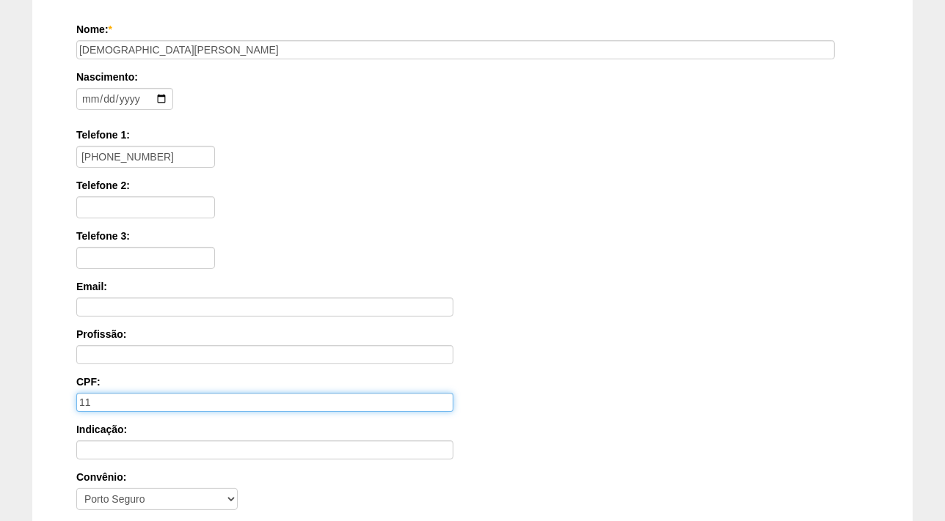
drag, startPoint x: 96, startPoint y: 400, endPoint x: 56, endPoint y: 400, distance: 39.6
click at [56, 400] on div "Paciente [DEMOGRAPHIC_DATA][PERSON_NAME] Ficha Editar Nome: * [DEMOGRAPHIC_DATA…" at bounding box center [472, 241] width 880 height 731
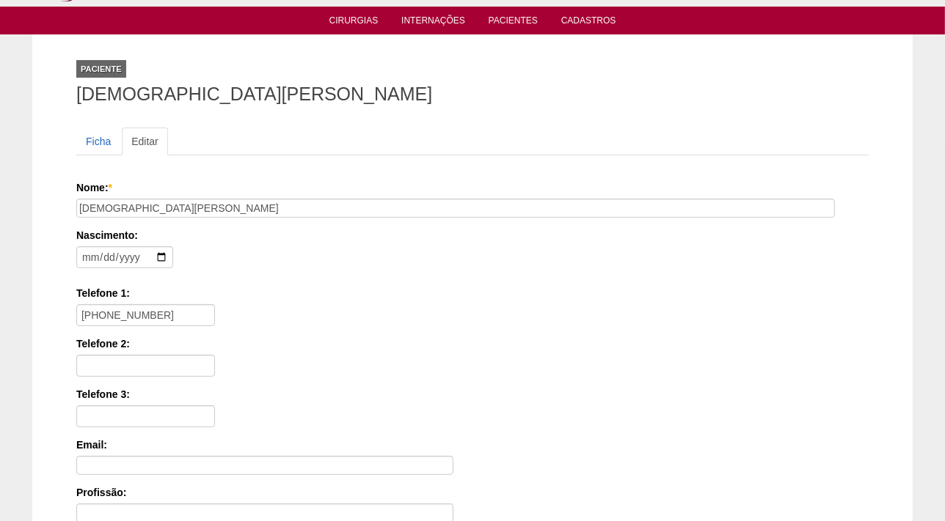
scroll to position [371, 0]
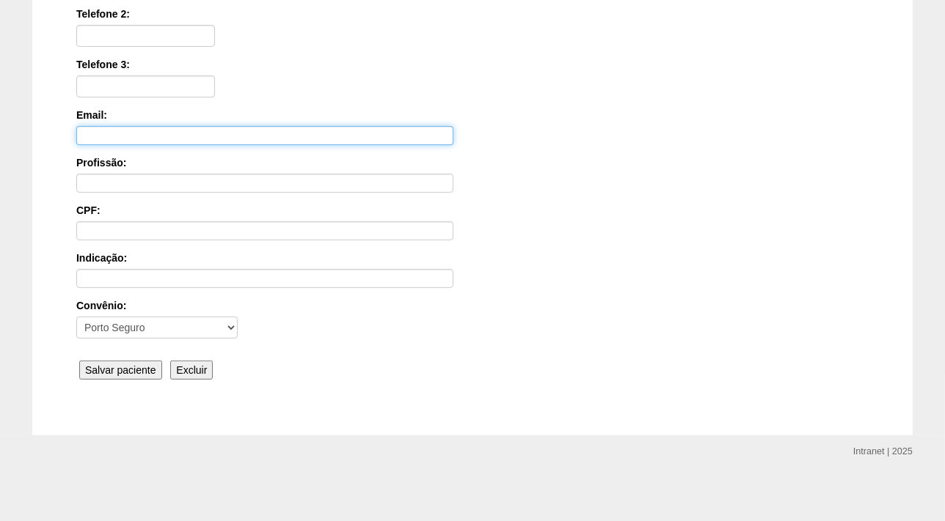
click at [117, 135] on input "Email:" at bounding box center [264, 135] width 377 height 19
paste input "cvasconcelos11@gmail.com"
type input "cvasconcelos11@gmail.com"
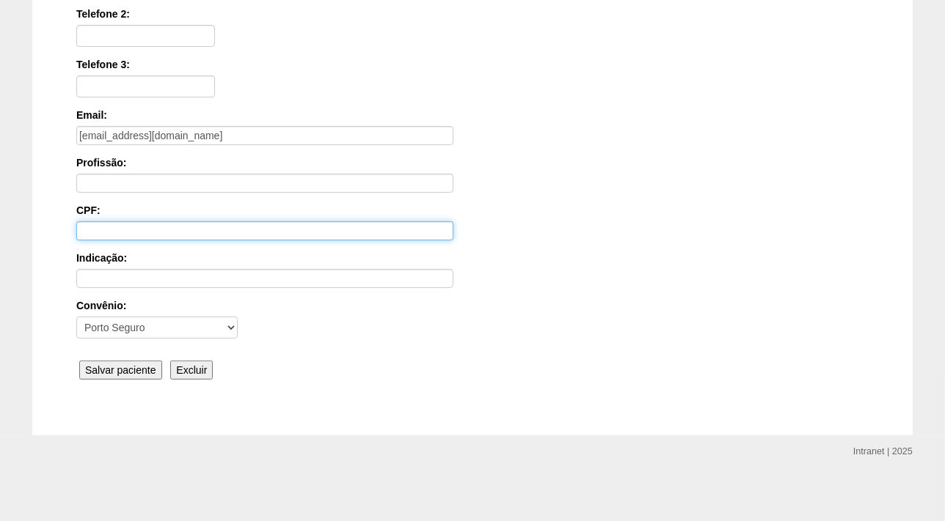
click at [127, 231] on input "CPF:" at bounding box center [264, 230] width 377 height 19
paste input "296.487.138-80"
type input "296.487.138-80"
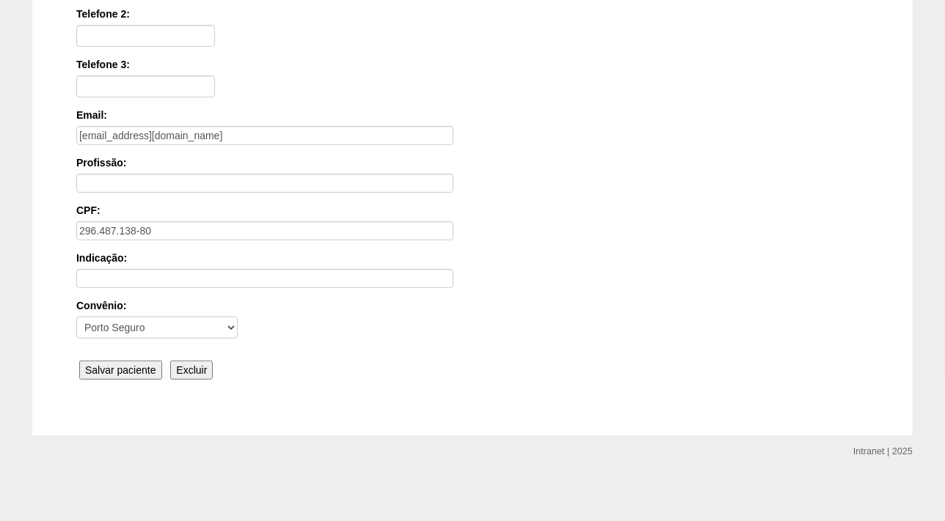
click at [133, 366] on input "Salvar paciente" at bounding box center [120, 370] width 83 height 19
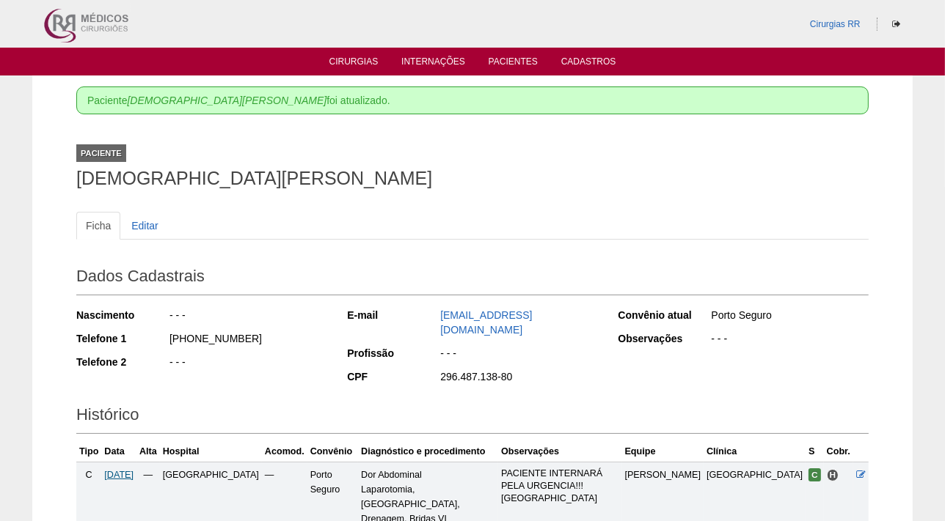
click at [123, 470] on span "15/08/2025" at bounding box center [118, 475] width 29 height 10
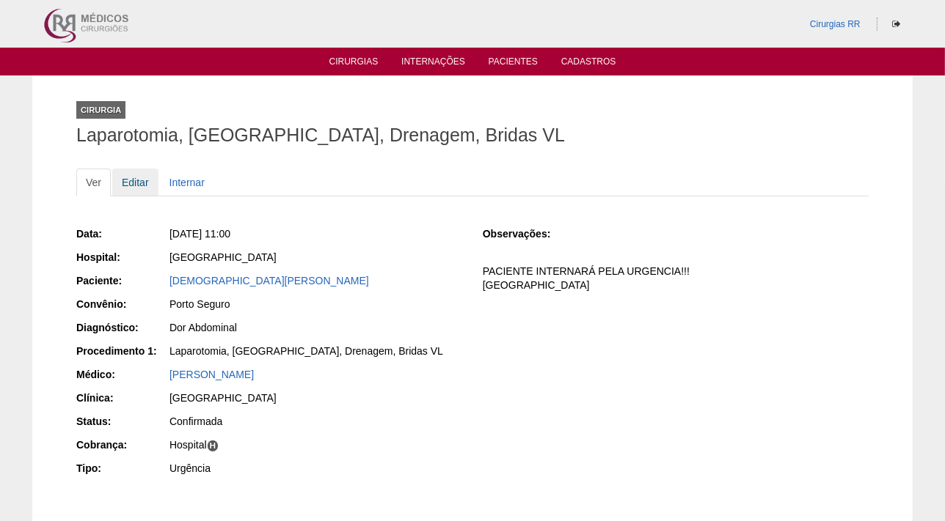
click at [128, 186] on link "Editar" at bounding box center [135, 183] width 46 height 28
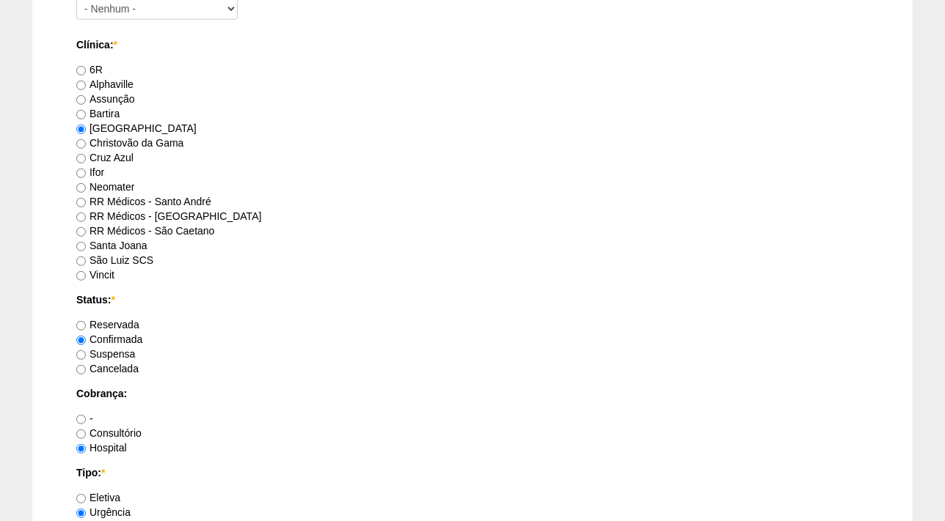
scroll to position [905, 0]
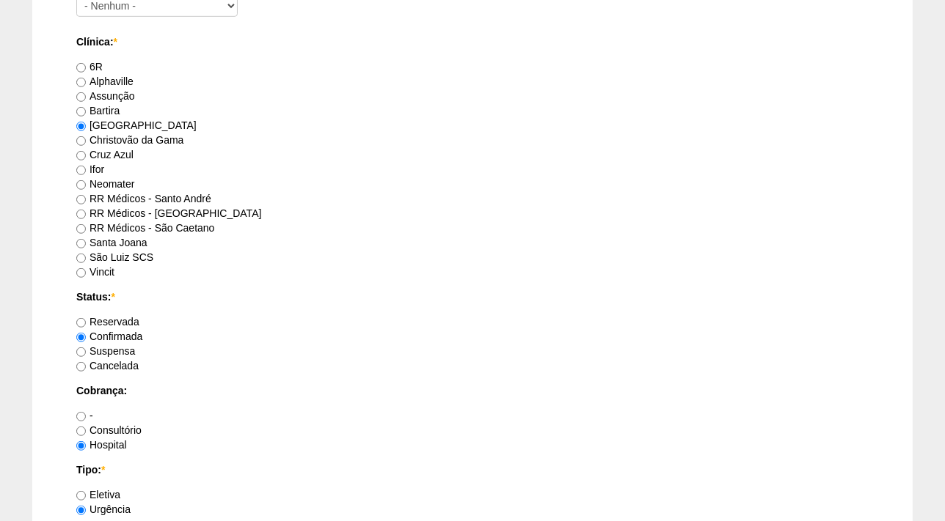
click at [117, 345] on label "Suspensa" at bounding box center [105, 351] width 59 height 12
click at [86, 348] on input "Suspensa" at bounding box center [81, 353] width 10 height 10
radio input "true"
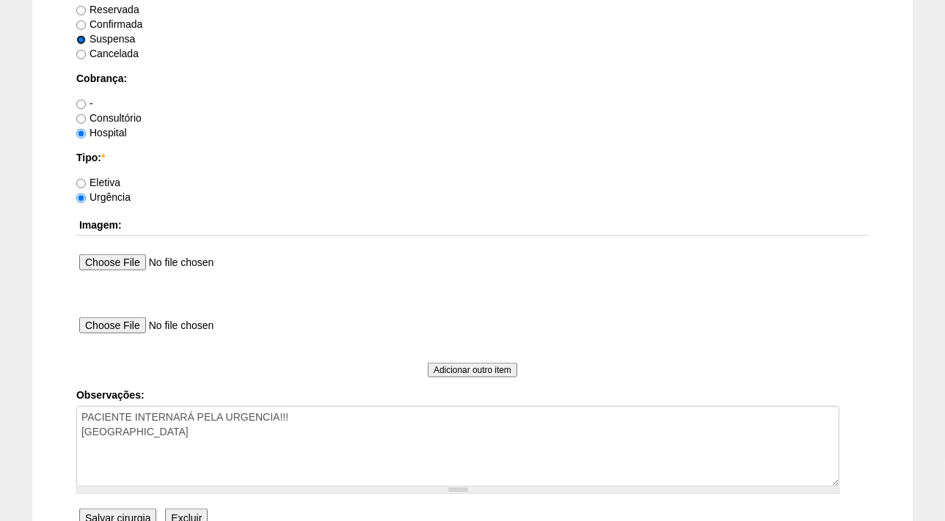
scroll to position [1366, 0]
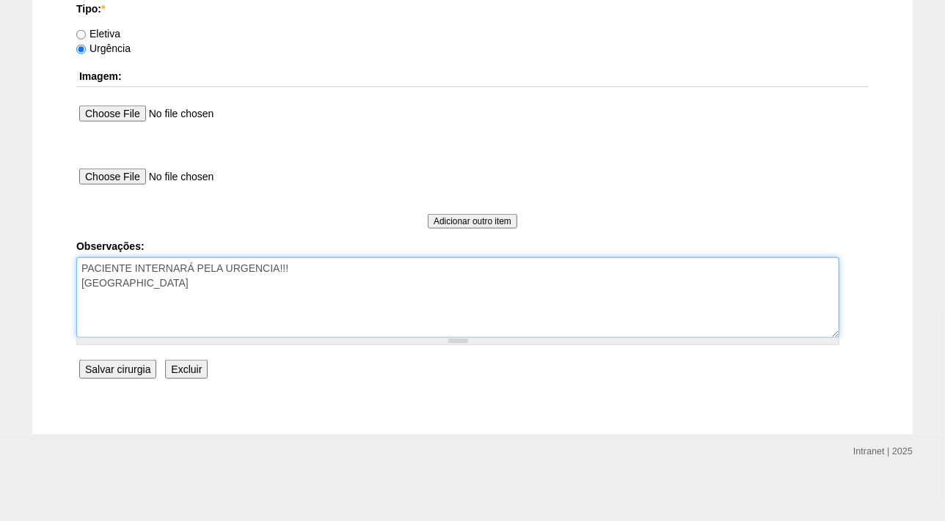
click at [207, 293] on textarea "PACIENTE INTERNARÁ PELA URGENCIA!!! COBRANÇA HOSPITAL" at bounding box center [457, 297] width 763 height 81
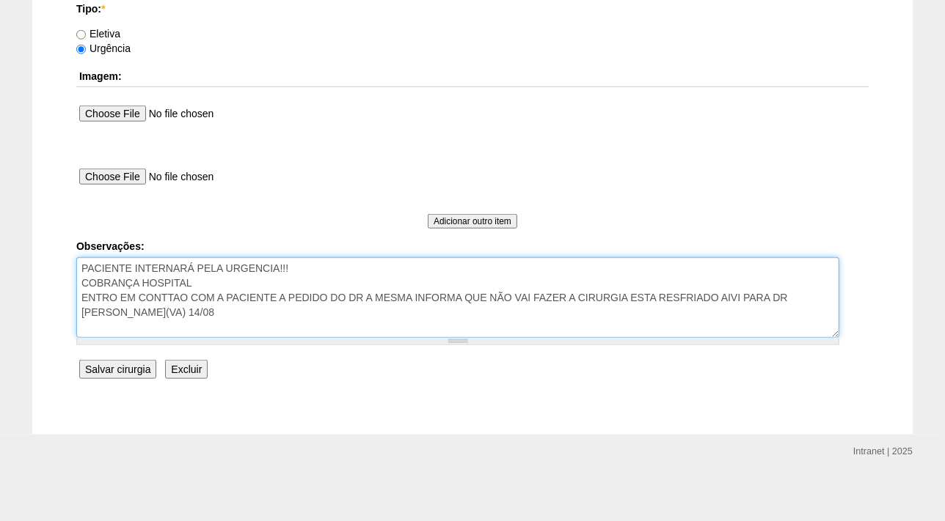
type textarea "PACIENTE INTERNARÁ PELA URGENCIA!!! COBRANÇA HOSPITAL ENTRO EM CONTTAO COM A PA…"
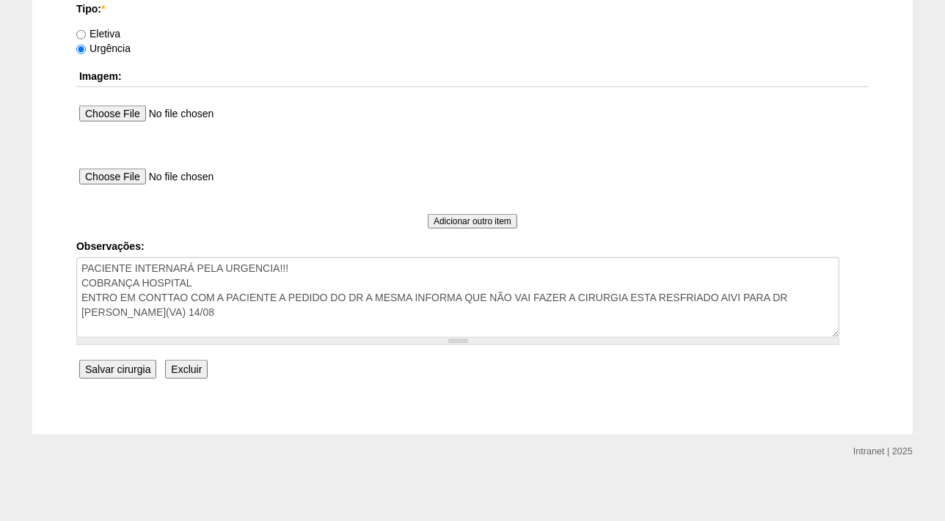
click at [123, 365] on input "Salvar cirurgia" at bounding box center [117, 369] width 77 height 19
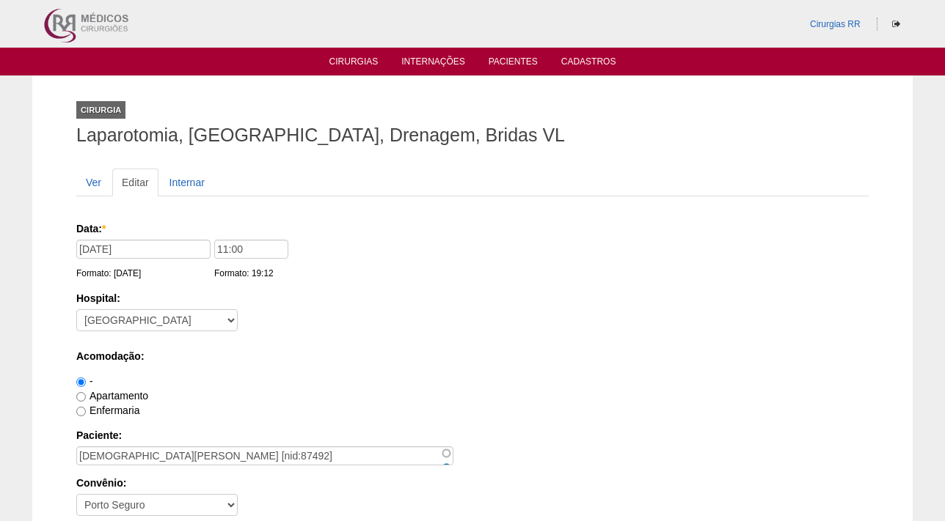
scroll to position [1365, 0]
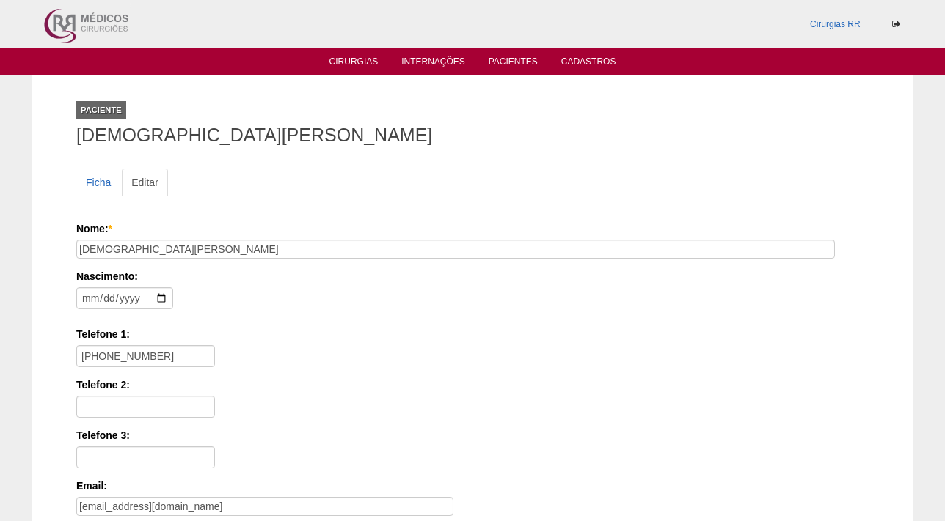
scroll to position [371, 0]
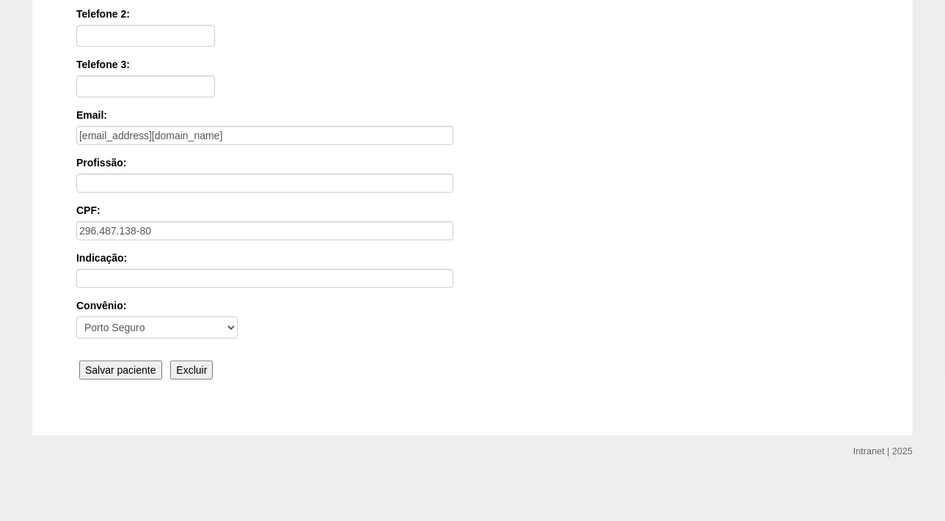
click at [105, 361] on input "Salvar paciente" at bounding box center [120, 370] width 83 height 19
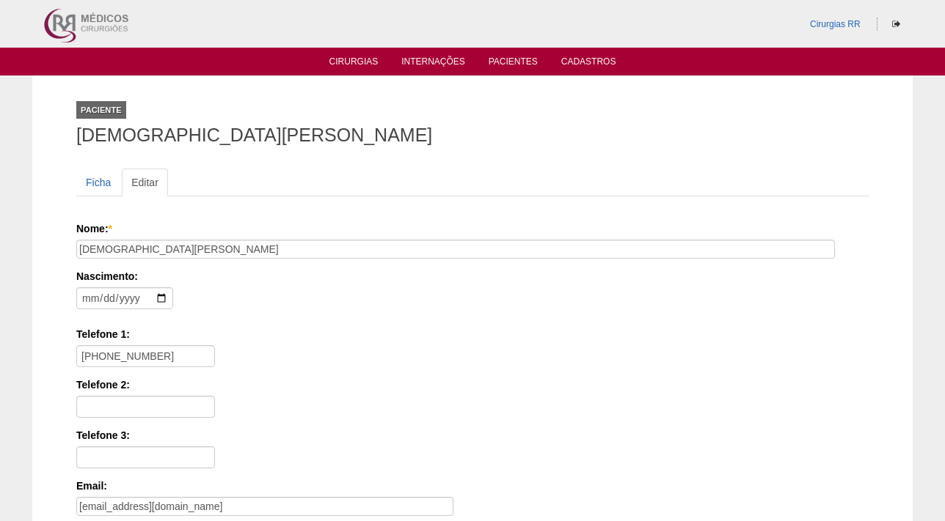
scroll to position [371, 0]
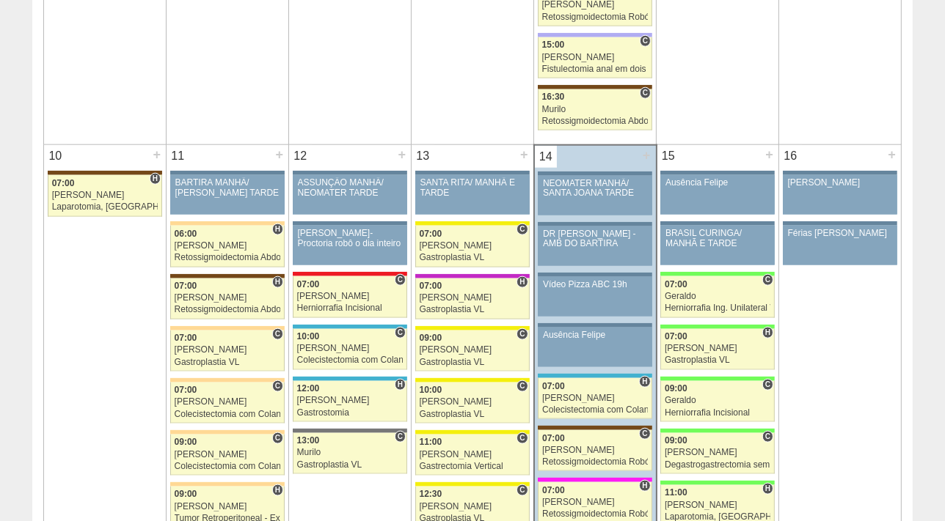
scroll to position [1627, 0]
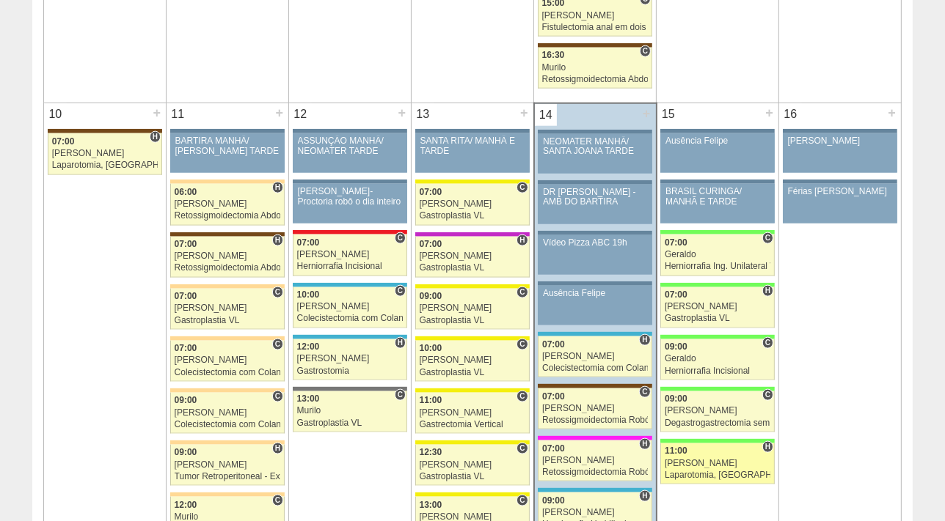
click at [696, 464] on link "87493 Luiz Guilherme H 11:00 Luiz Guilherme Laparotomia, Biópsia, Drenagem, Bri…" at bounding box center [717, 464] width 114 height 41
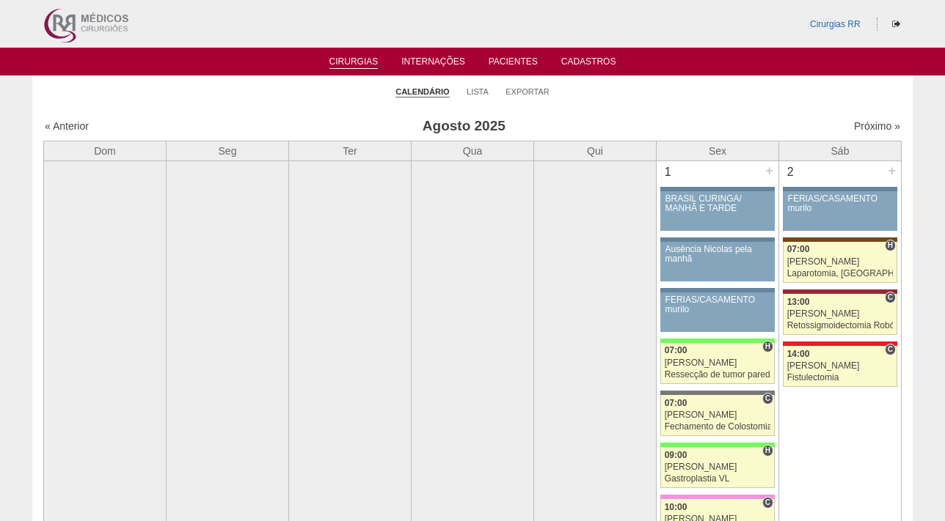
scroll to position [1627, 0]
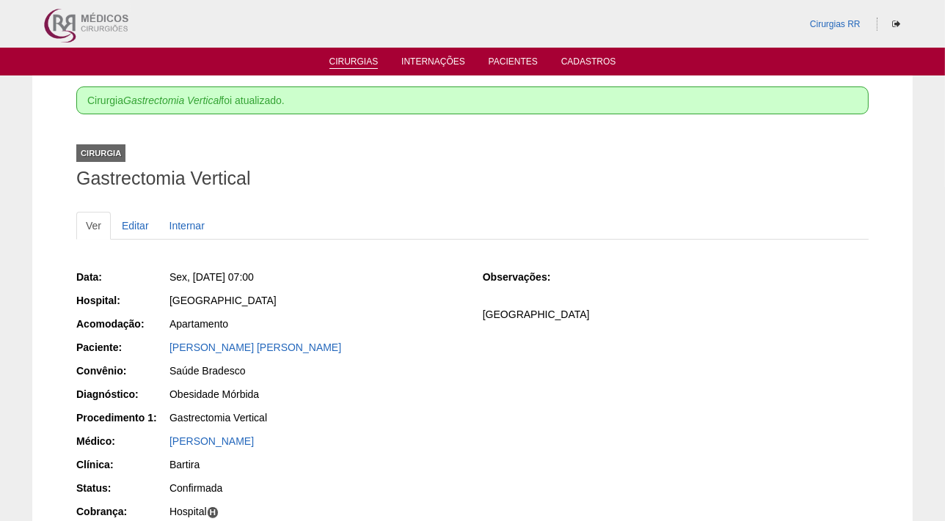
click at [341, 59] on link "Cirurgias" at bounding box center [353, 62] width 49 height 12
